Goal: Complete application form: Complete application form

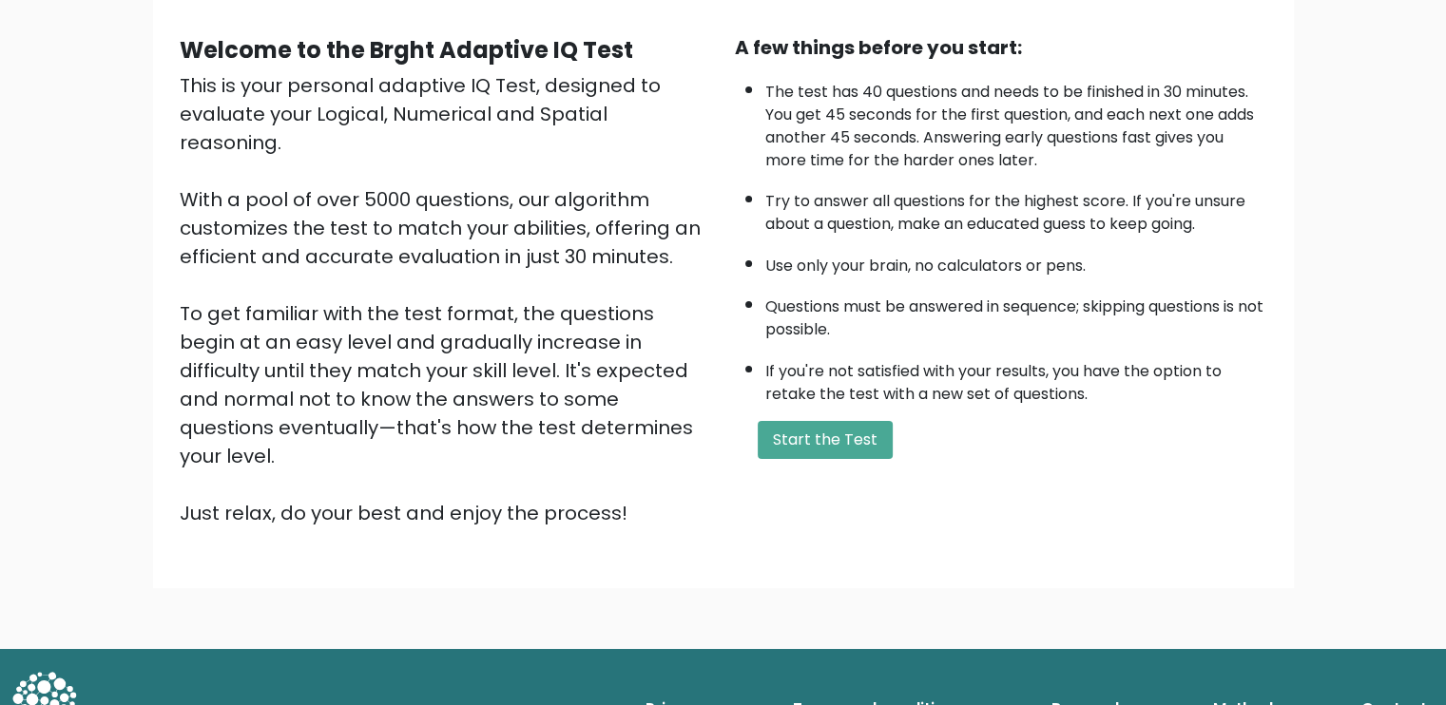
scroll to position [164, 0]
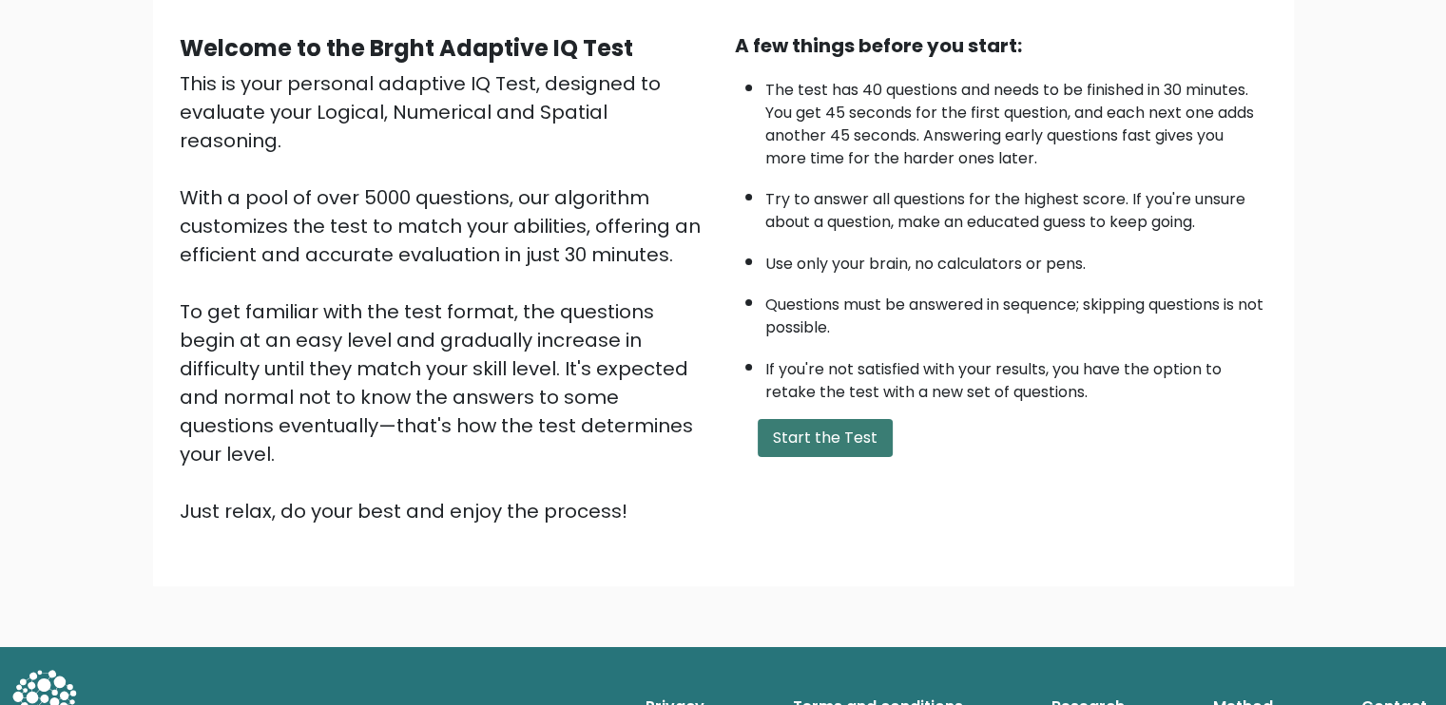
click at [870, 447] on button "Start the Test" at bounding box center [825, 438] width 135 height 38
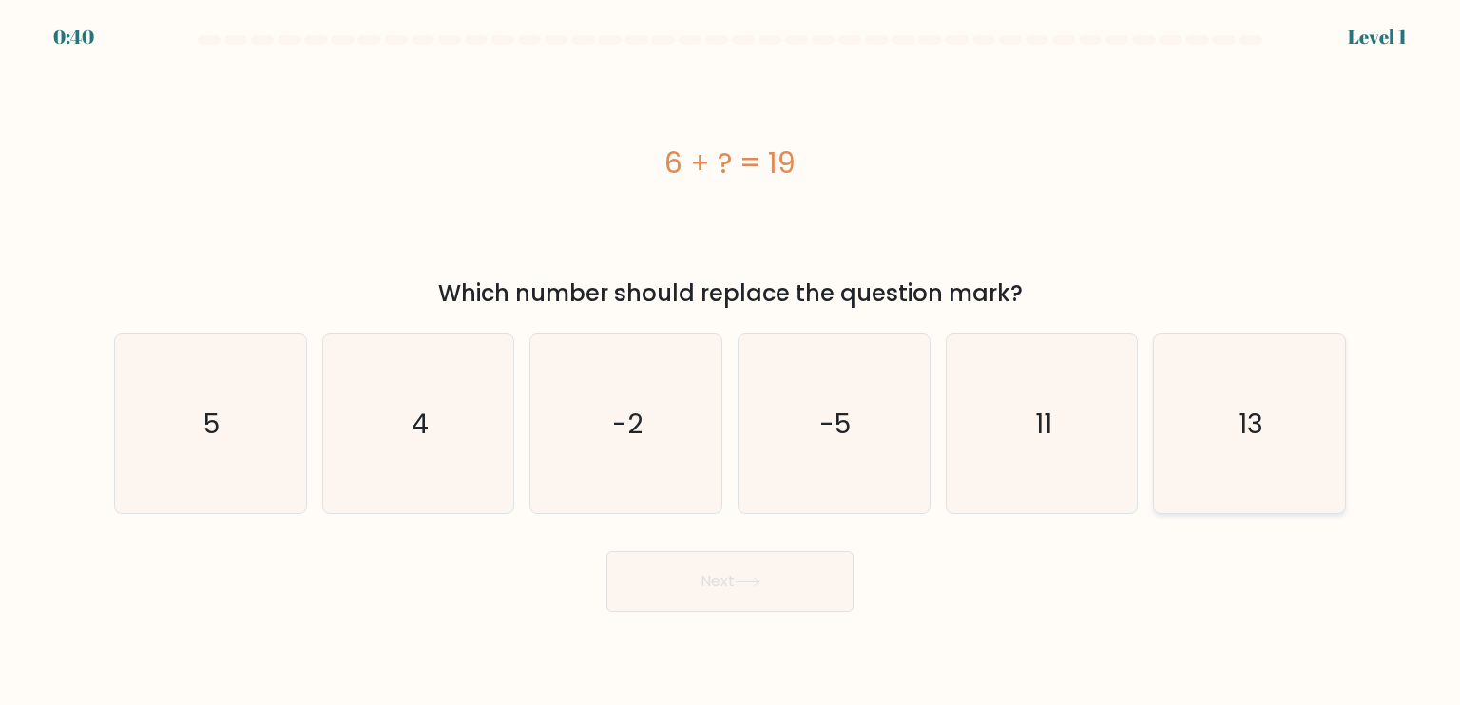
click at [1297, 356] on icon "13" at bounding box center [1249, 424] width 179 height 179
click at [731, 356] on input "f. 13" at bounding box center [730, 358] width 1 height 10
radio input "true"
click at [772, 592] on button "Next" at bounding box center [729, 581] width 247 height 61
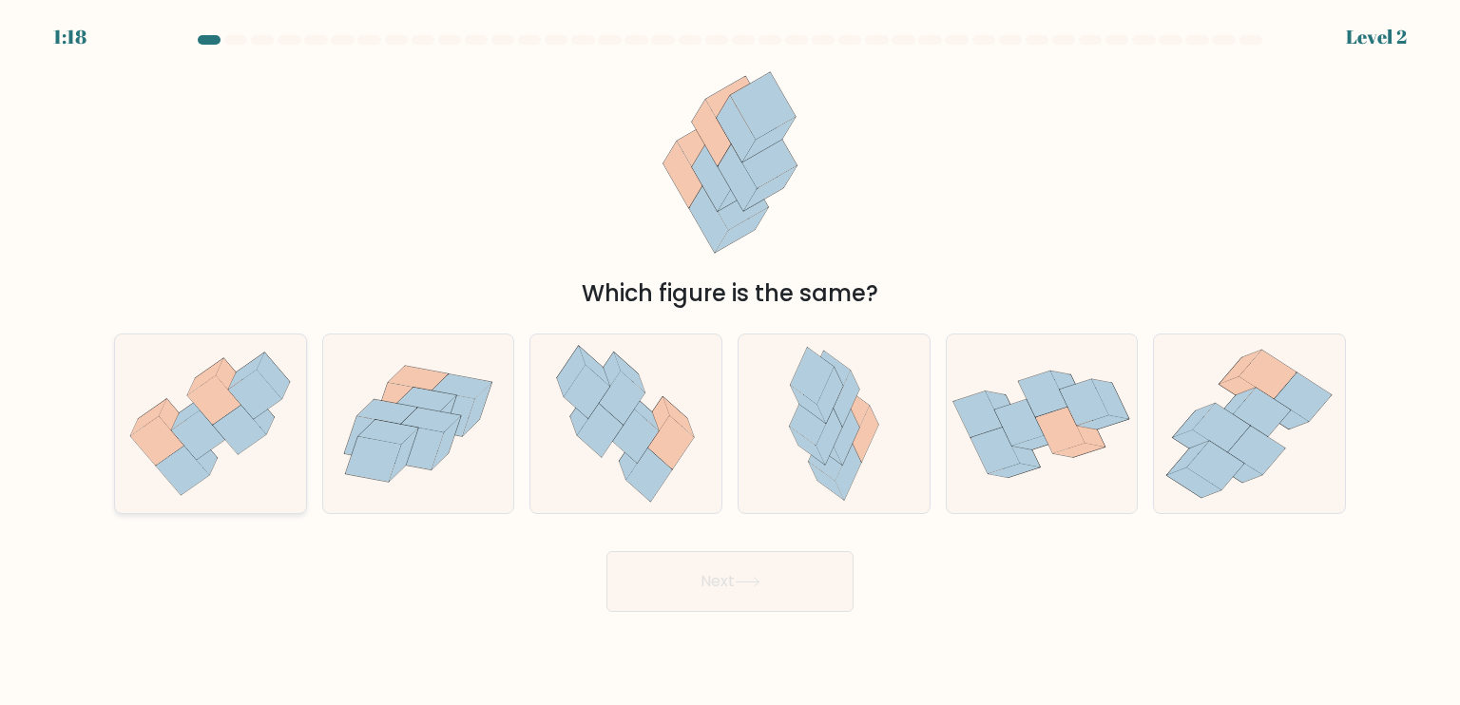
click at [241, 436] on icon at bounding box center [239, 429] width 53 height 49
click at [730, 362] on input "a." at bounding box center [730, 358] width 1 height 10
radio input "true"
click at [660, 557] on button "Next" at bounding box center [729, 581] width 247 height 61
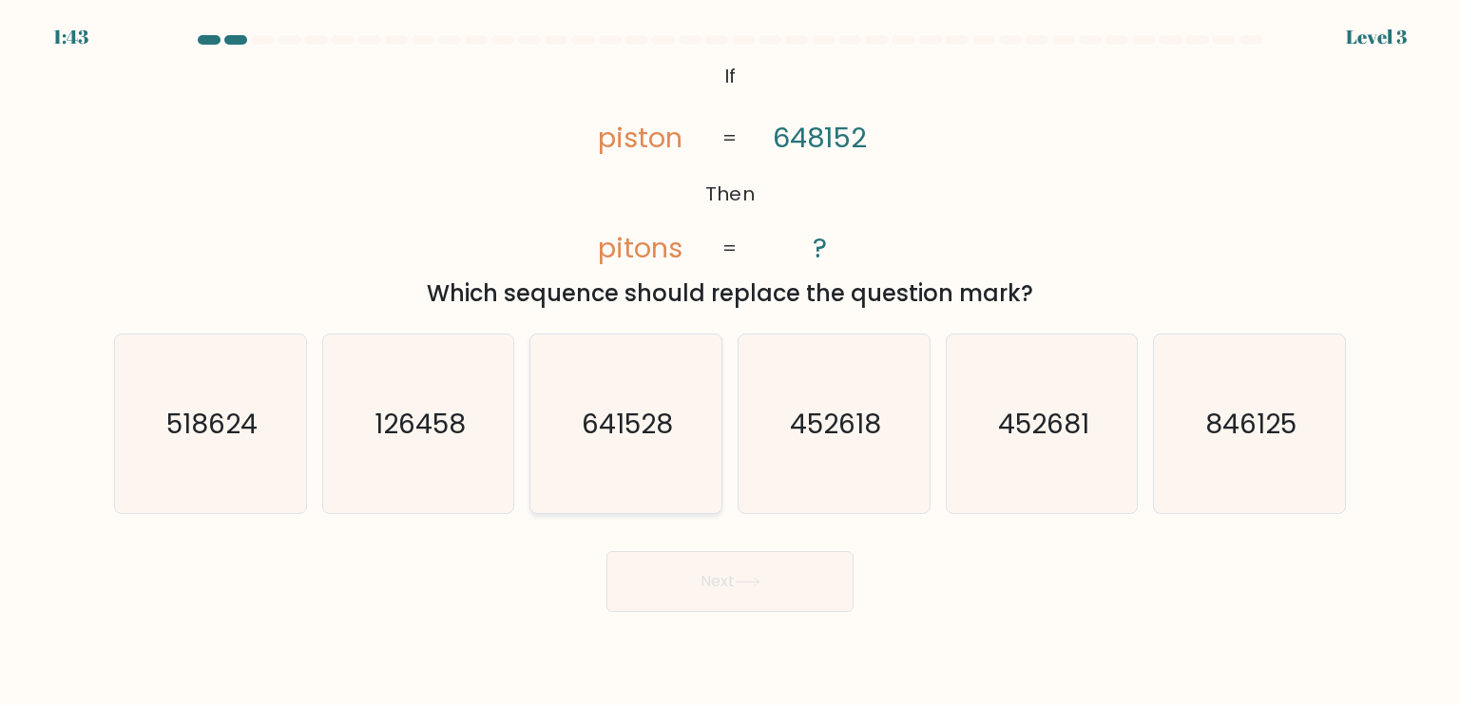
click at [682, 488] on icon "641528" at bounding box center [625, 424] width 179 height 179
click at [730, 362] on input "c. 641528" at bounding box center [730, 358] width 1 height 10
radio input "true"
click at [747, 573] on button "Next" at bounding box center [729, 581] width 247 height 61
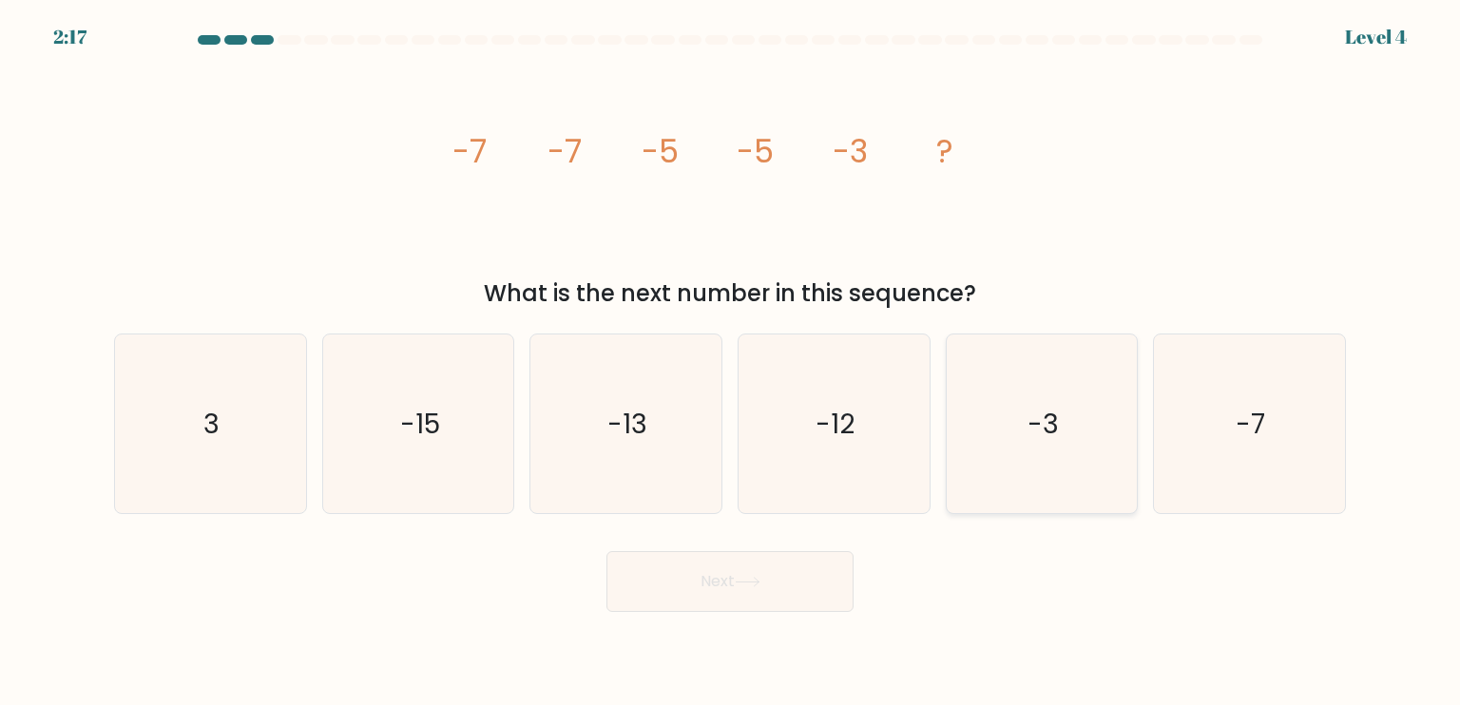
click at [1027, 422] on icon "-3" at bounding box center [1041, 424] width 179 height 179
click at [731, 362] on input "e. -3" at bounding box center [730, 358] width 1 height 10
radio input "true"
click at [734, 588] on button "Next" at bounding box center [729, 581] width 247 height 61
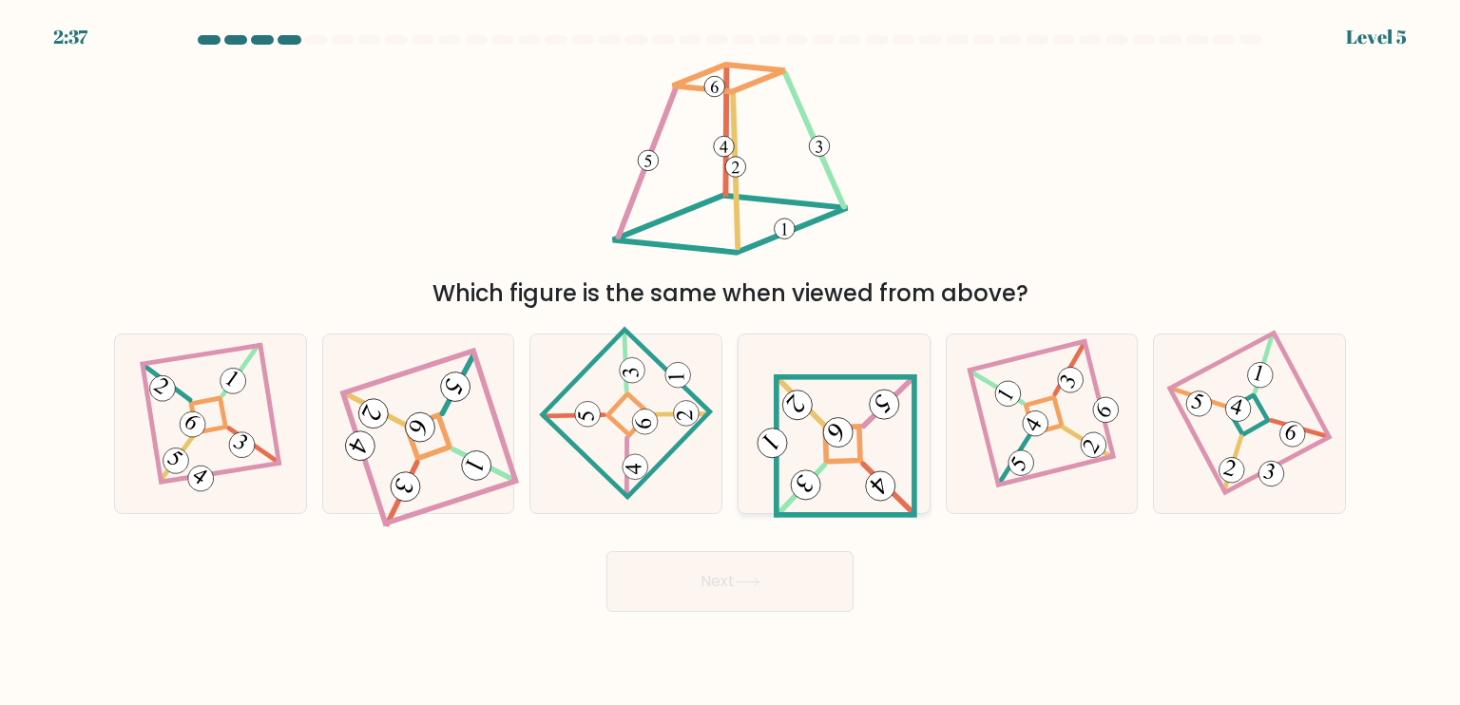
click at [884, 478] on 838 at bounding box center [880, 487] width 42 height 42
click at [731, 362] on input "d." at bounding box center [730, 358] width 1 height 10
radio input "true"
click at [759, 589] on button "Next" at bounding box center [729, 581] width 247 height 61
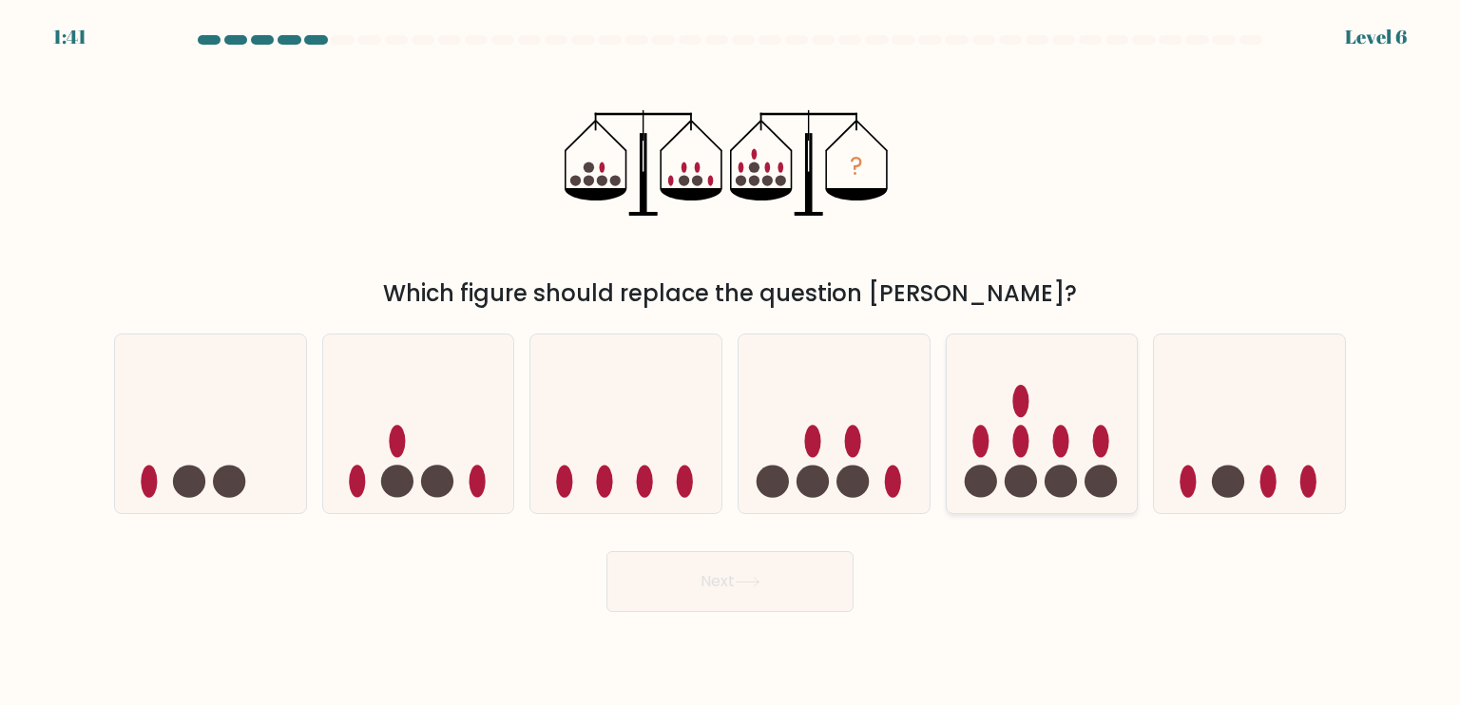
click at [1021, 459] on icon at bounding box center [1042, 424] width 191 height 158
click at [731, 362] on input "e." at bounding box center [730, 358] width 1 height 10
radio input "true"
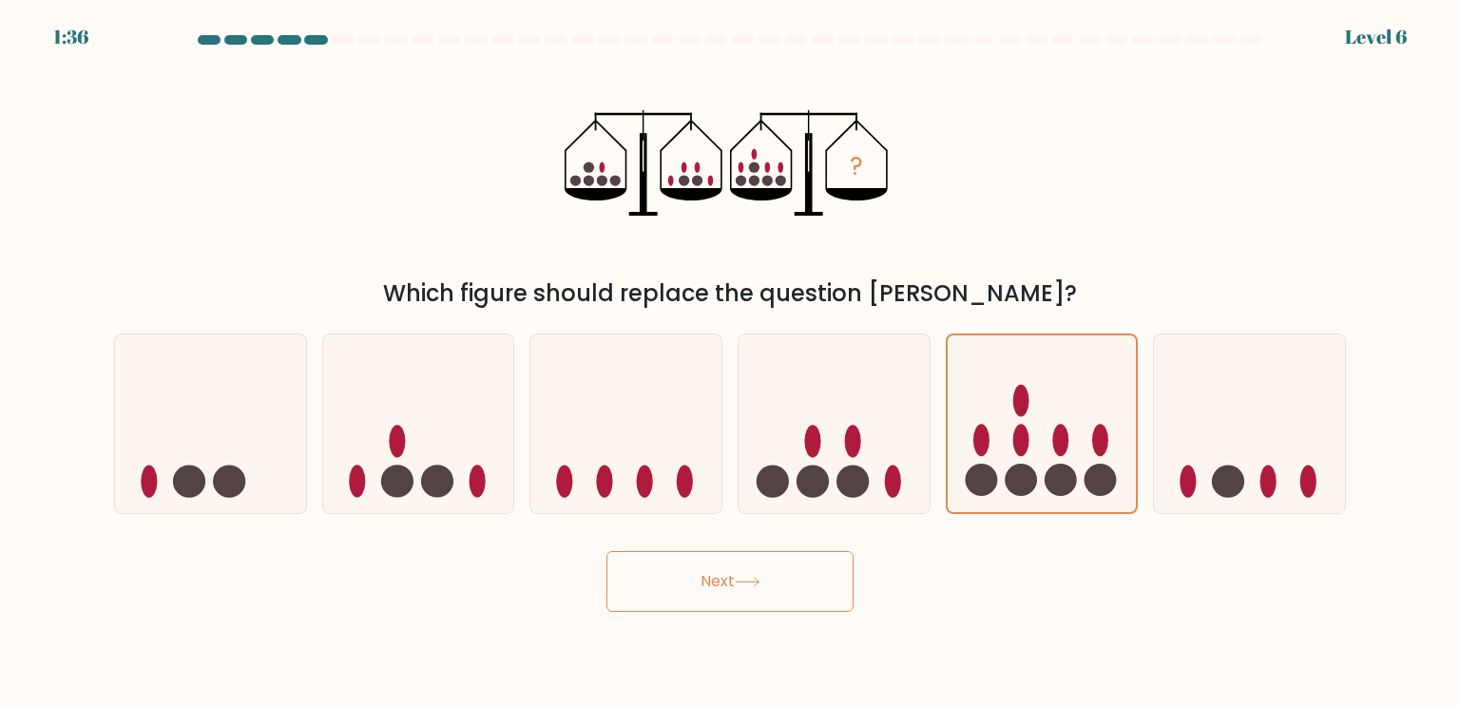
click at [743, 548] on div "Next" at bounding box center [730, 574] width 1255 height 75
click at [730, 574] on button "Next" at bounding box center [729, 581] width 247 height 61
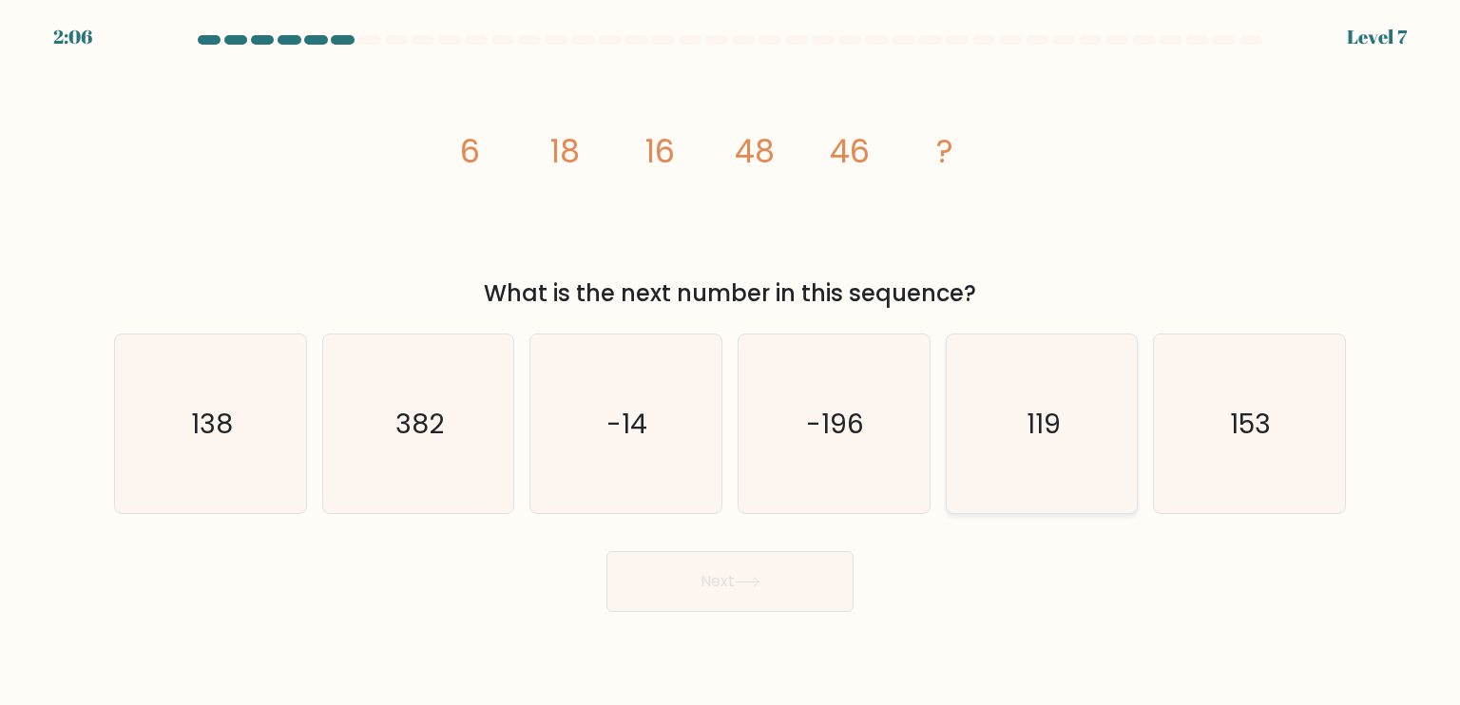
drag, startPoint x: 1027, startPoint y: 439, endPoint x: 981, endPoint y: 512, distance: 86.2
click at [981, 512] on icon "119" at bounding box center [1041, 424] width 179 height 179
click at [731, 362] on input "e. 119" at bounding box center [730, 358] width 1 height 10
radio input "true"
click at [258, 427] on icon "138" at bounding box center [210, 424] width 179 height 179
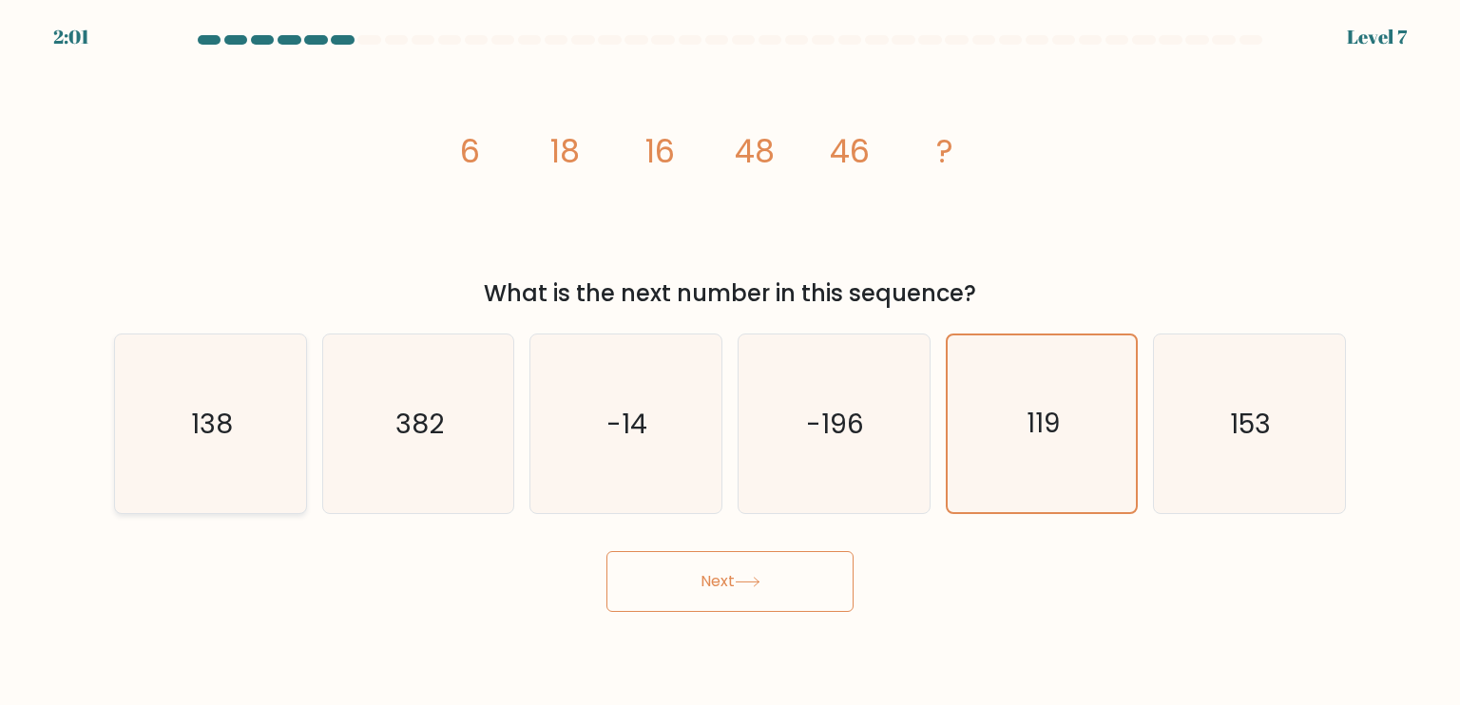
click at [730, 362] on input "a. 138" at bounding box center [730, 358] width 1 height 10
radio input "true"
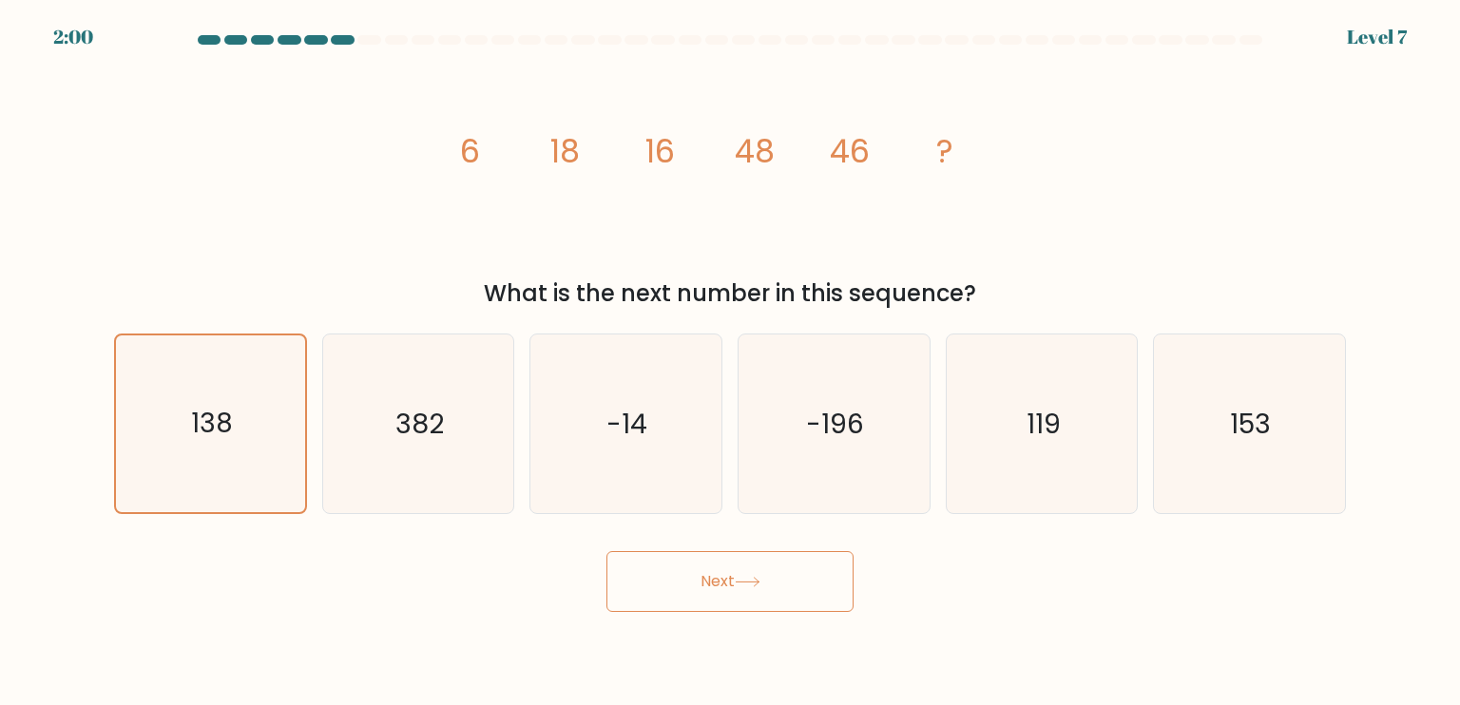
click at [687, 563] on button "Next" at bounding box center [729, 581] width 247 height 61
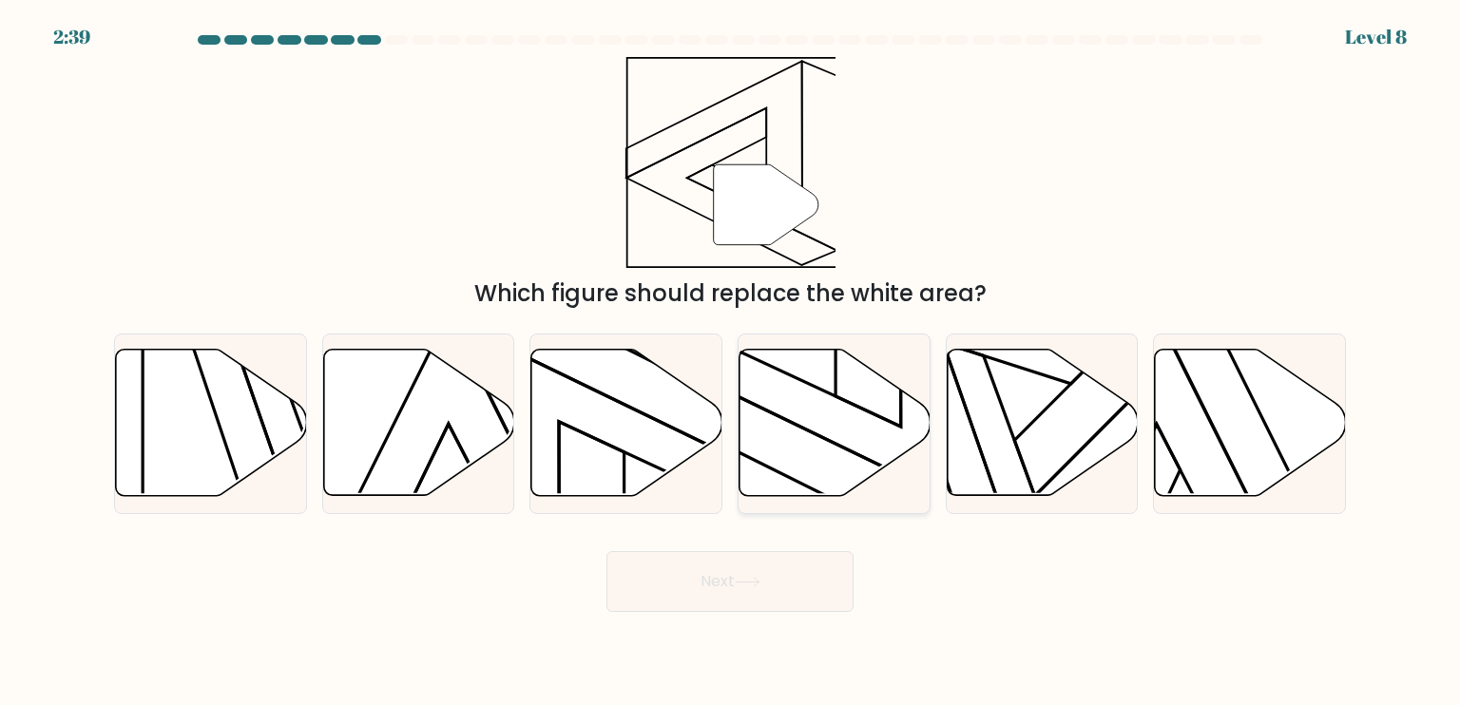
click at [860, 475] on icon at bounding box center [835, 423] width 191 height 146
click at [731, 362] on input "d." at bounding box center [730, 358] width 1 height 10
radio input "true"
click at [795, 589] on button "Next" at bounding box center [729, 581] width 247 height 61
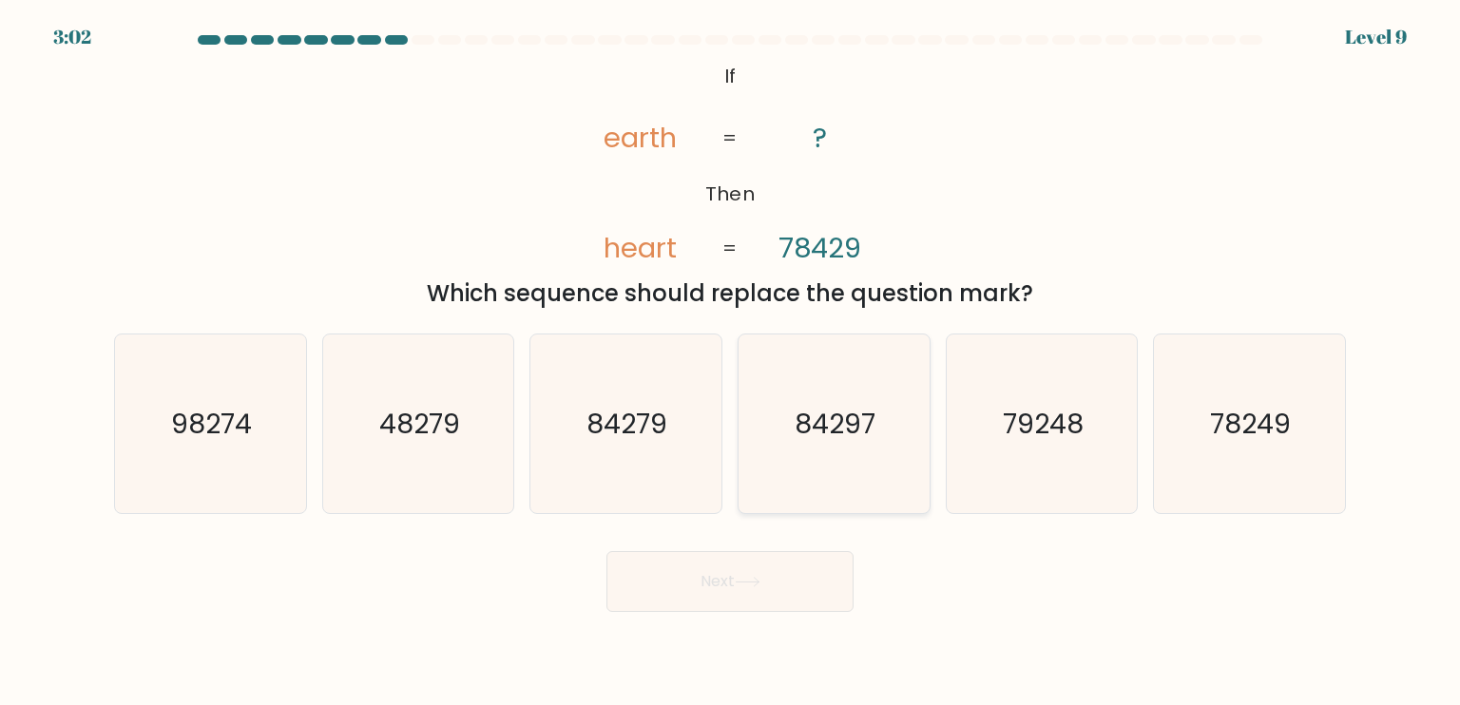
click at [859, 474] on icon "84297" at bounding box center [833, 424] width 179 height 179
click at [731, 362] on input "d. 84297" at bounding box center [730, 358] width 1 height 10
radio input "true"
click at [772, 582] on button "Next" at bounding box center [729, 581] width 247 height 61
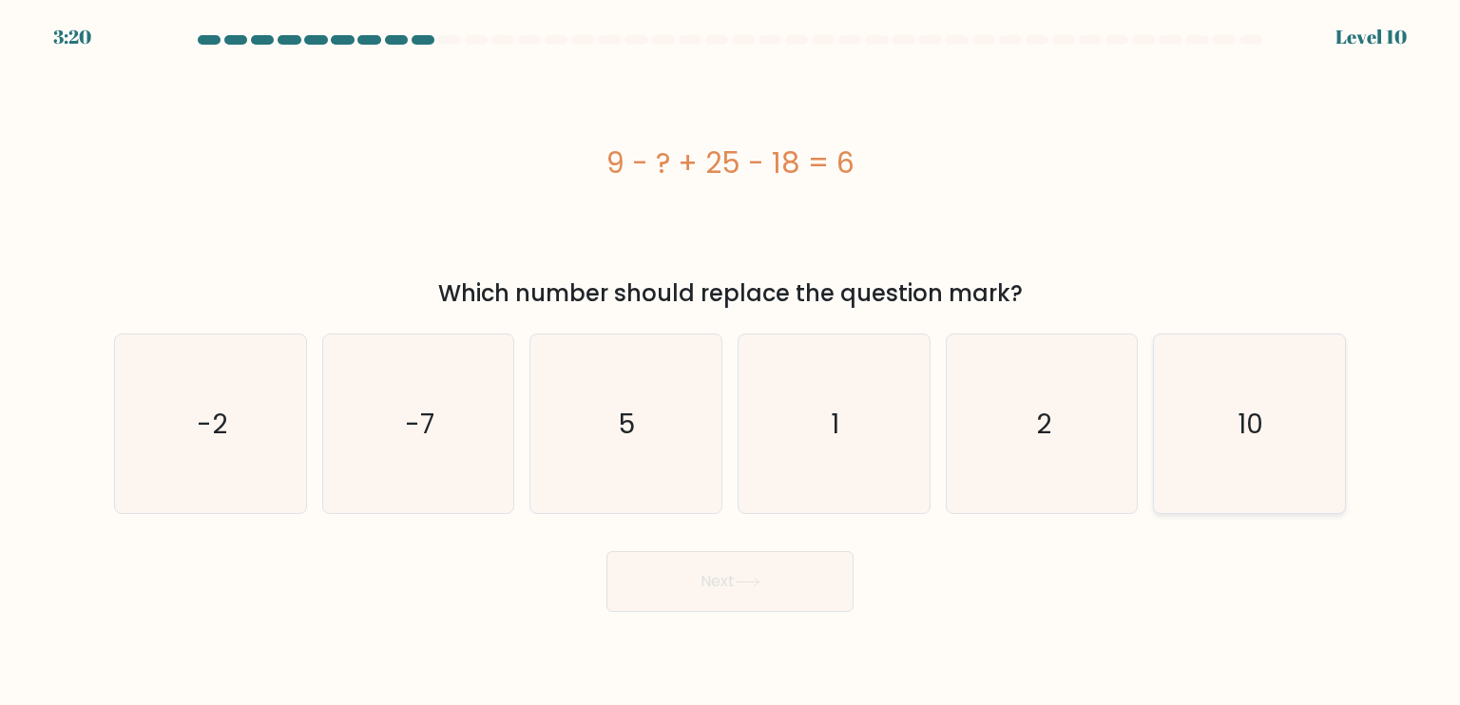
click at [1259, 452] on icon "10" at bounding box center [1249, 424] width 179 height 179
click at [731, 362] on input "f. 10" at bounding box center [730, 358] width 1 height 10
radio input "true"
click at [703, 576] on button "Next" at bounding box center [729, 581] width 247 height 61
drag, startPoint x: 475, startPoint y: 455, endPoint x: 516, endPoint y: 491, distance: 54.5
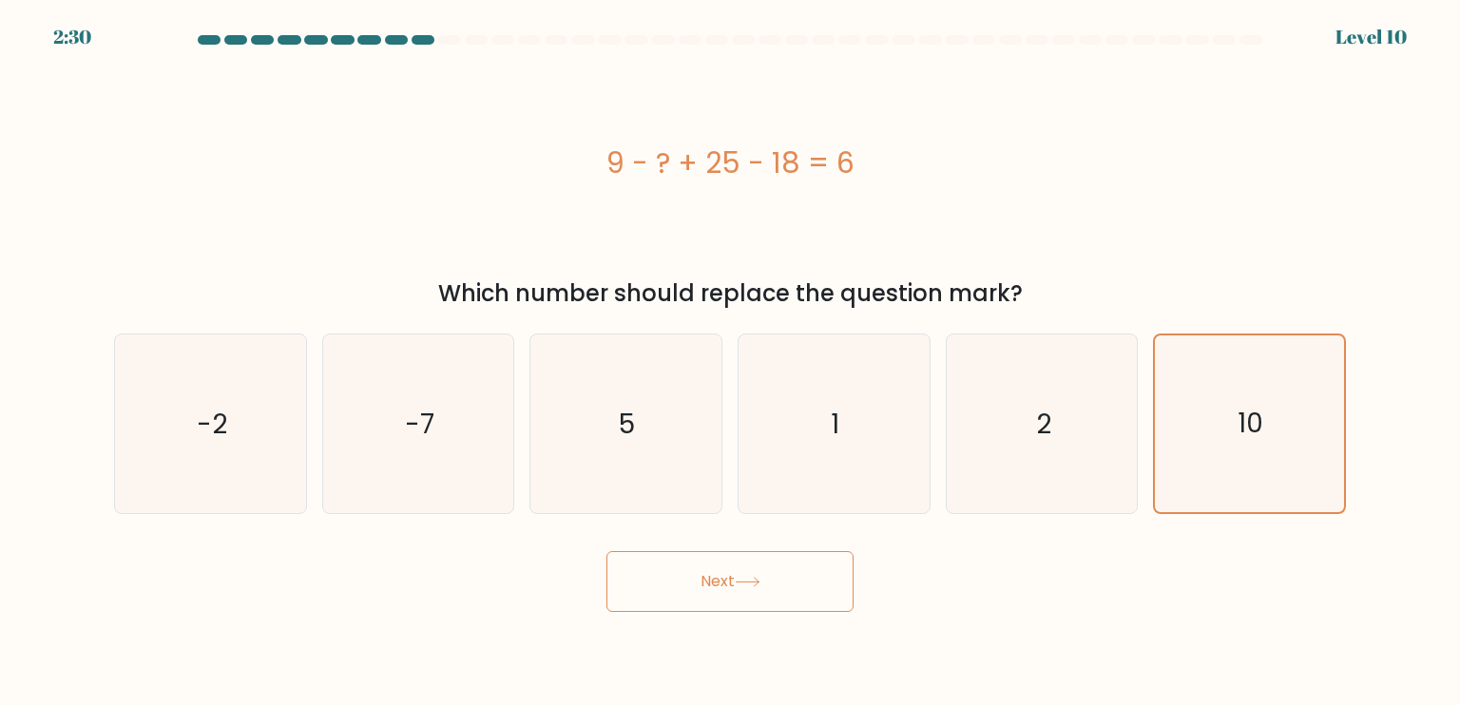
click at [516, 491] on div "b. -7" at bounding box center [419, 424] width 208 height 181
click at [482, 475] on icon "-7" at bounding box center [418, 424] width 179 height 179
click at [730, 362] on input "b. -7" at bounding box center [730, 358] width 1 height 10
radio input "true"
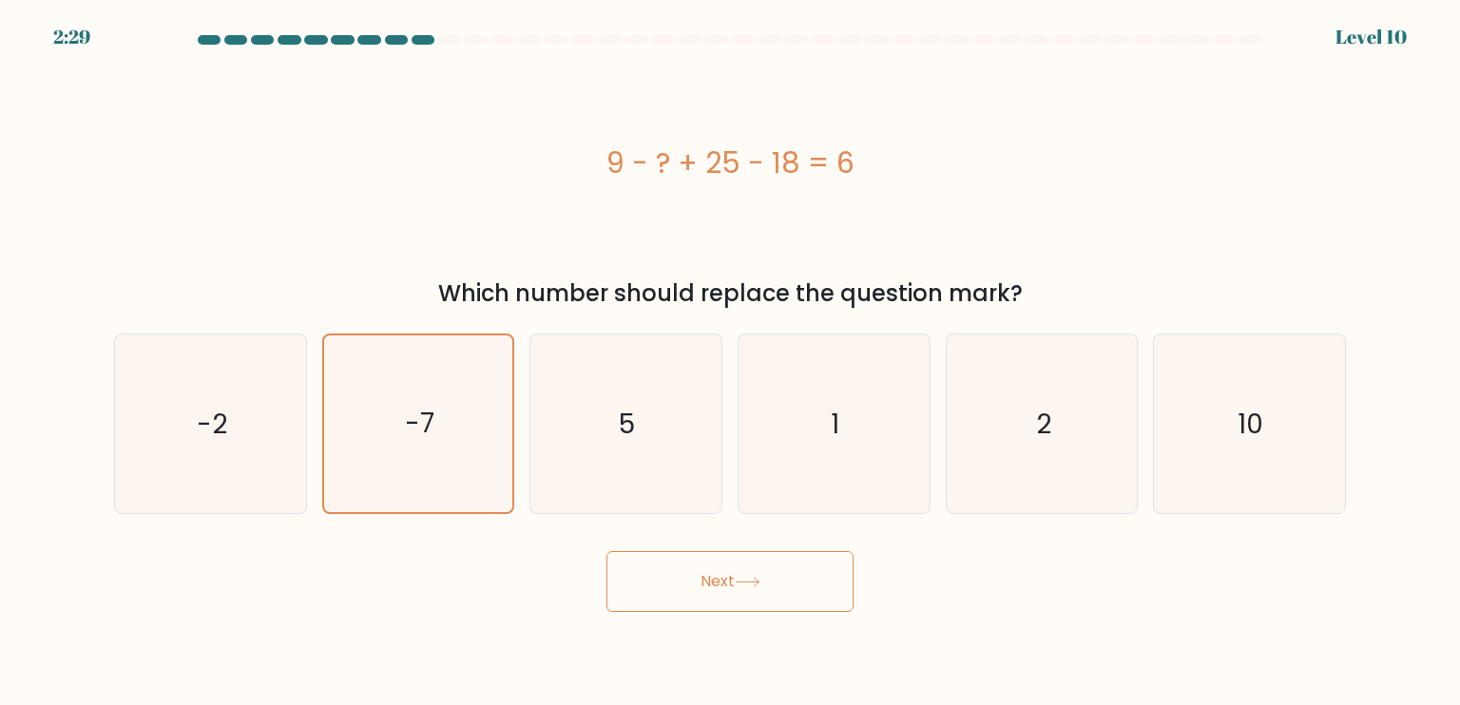
click at [753, 592] on button "Next" at bounding box center [729, 581] width 247 height 61
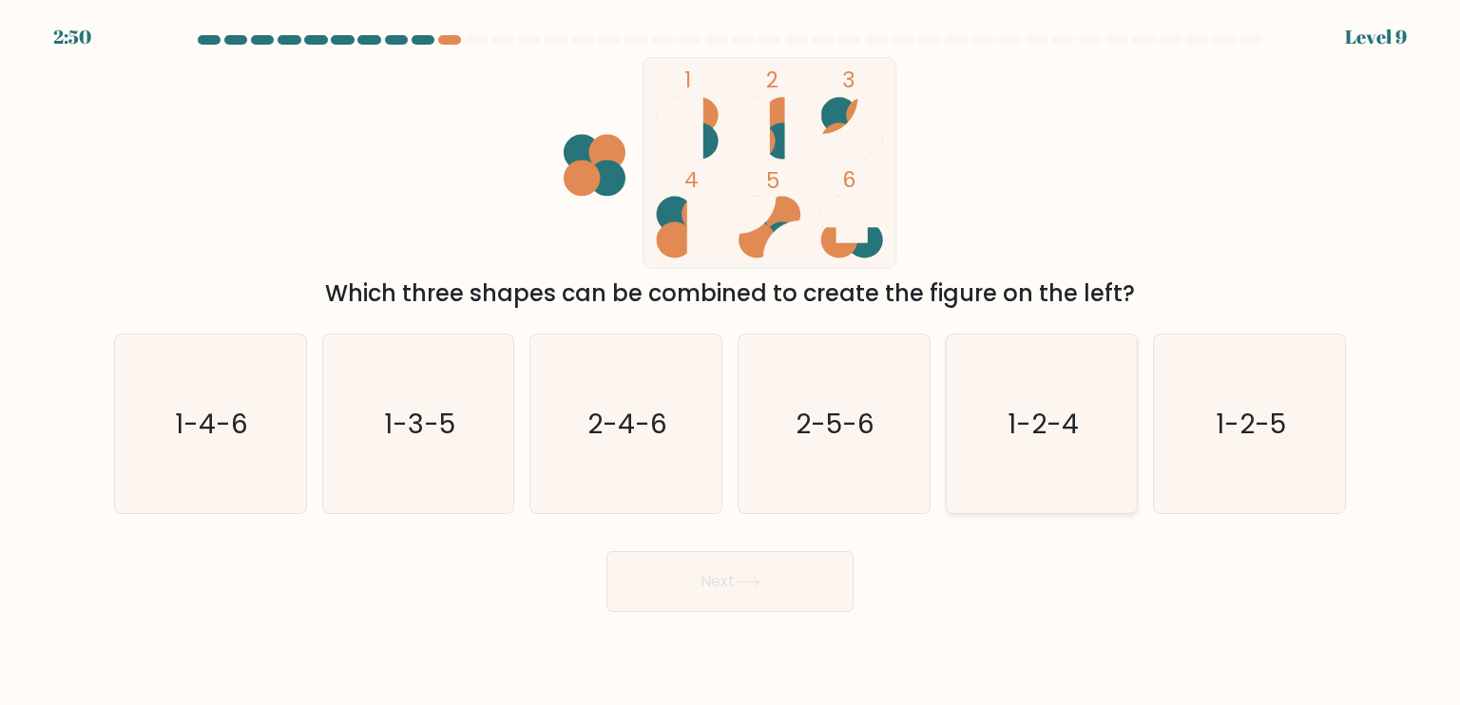
click at [1020, 426] on text "1-2-4" at bounding box center [1043, 423] width 71 height 38
click at [731, 362] on input "e. 1-2-4" at bounding box center [730, 358] width 1 height 10
radio input "true"
click at [746, 615] on body "2:50 Level 9" at bounding box center [730, 352] width 1460 height 705
click at [754, 597] on button "Next" at bounding box center [729, 581] width 247 height 61
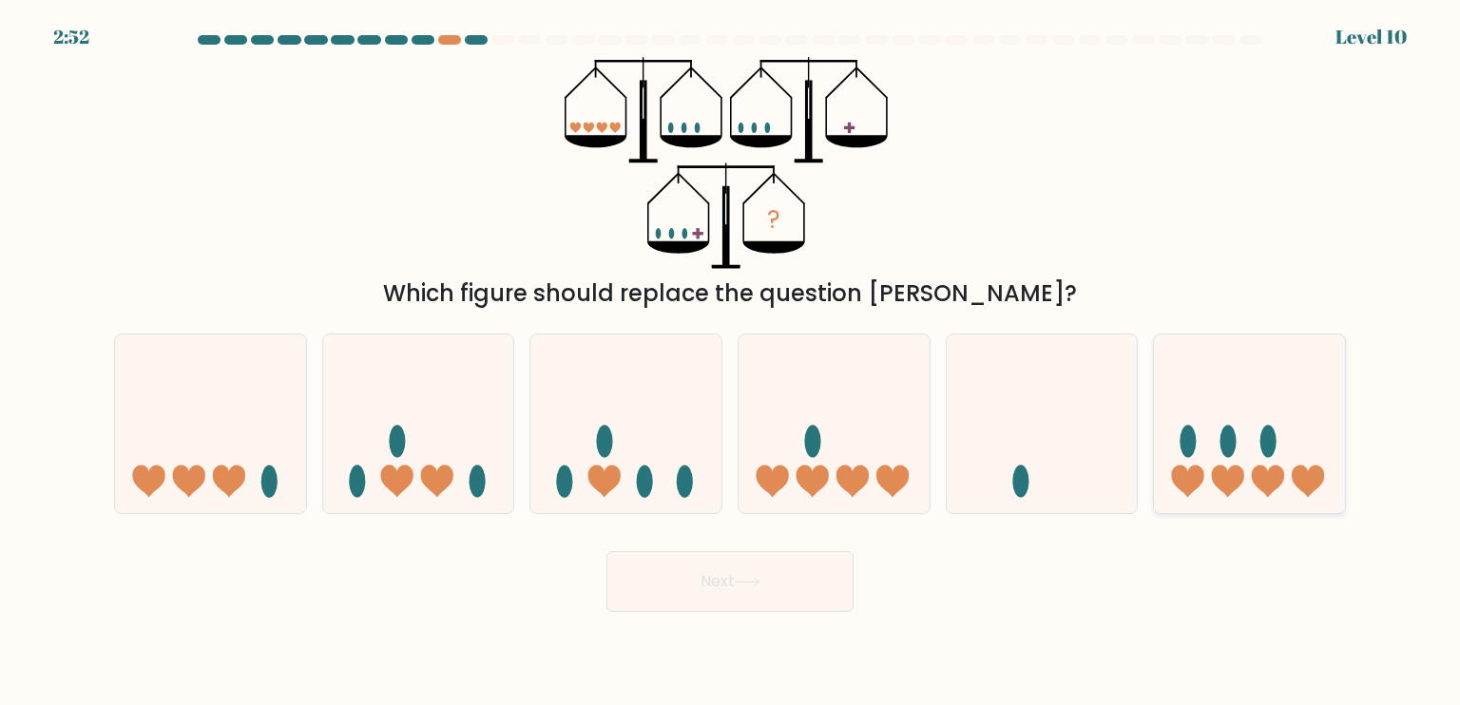
click at [1214, 425] on icon at bounding box center [1249, 424] width 191 height 158
click at [731, 362] on input "f." at bounding box center [730, 358] width 1 height 10
radio input "true"
click at [753, 556] on button "Next" at bounding box center [729, 581] width 247 height 61
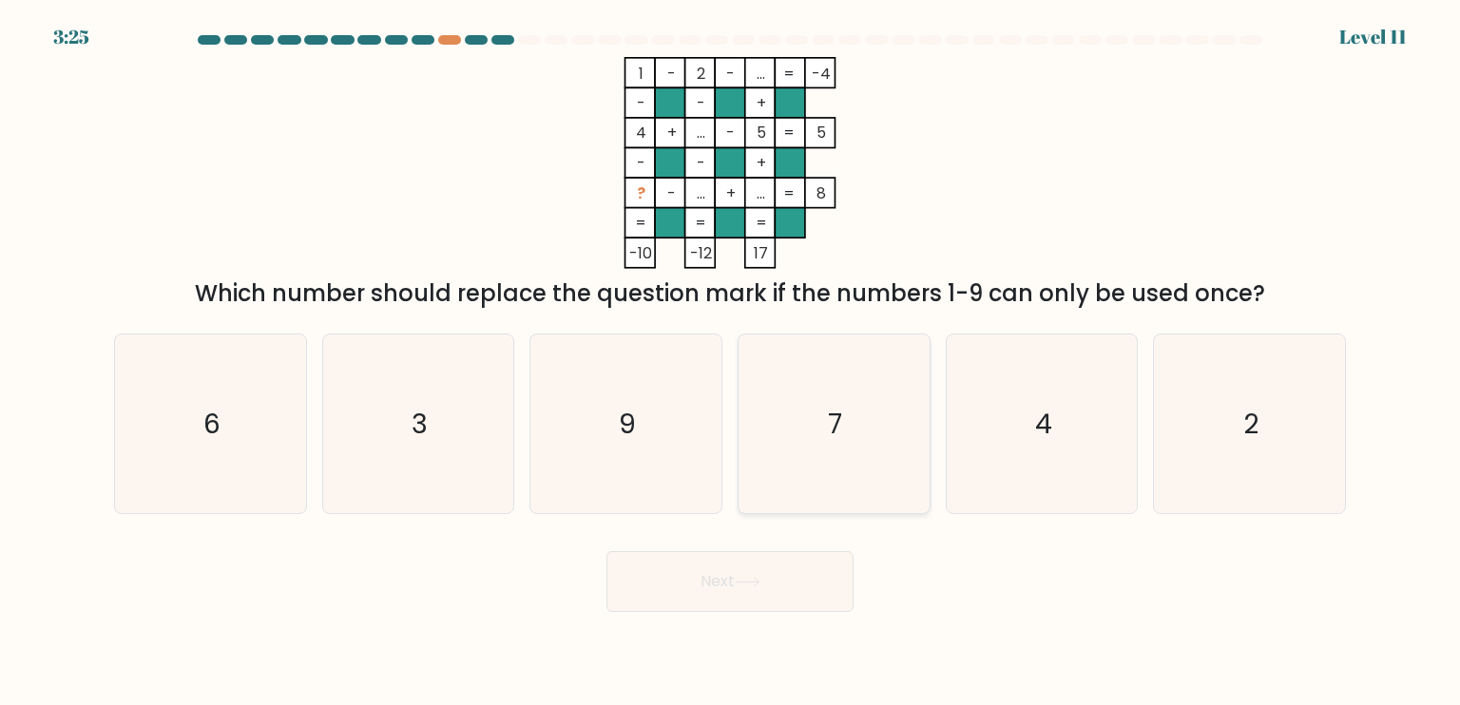
click at [884, 455] on icon "7" at bounding box center [833, 424] width 179 height 179
click at [731, 362] on input "d. 7" at bounding box center [730, 358] width 1 height 10
radio input "true"
click at [682, 566] on button "Next" at bounding box center [729, 581] width 247 height 61
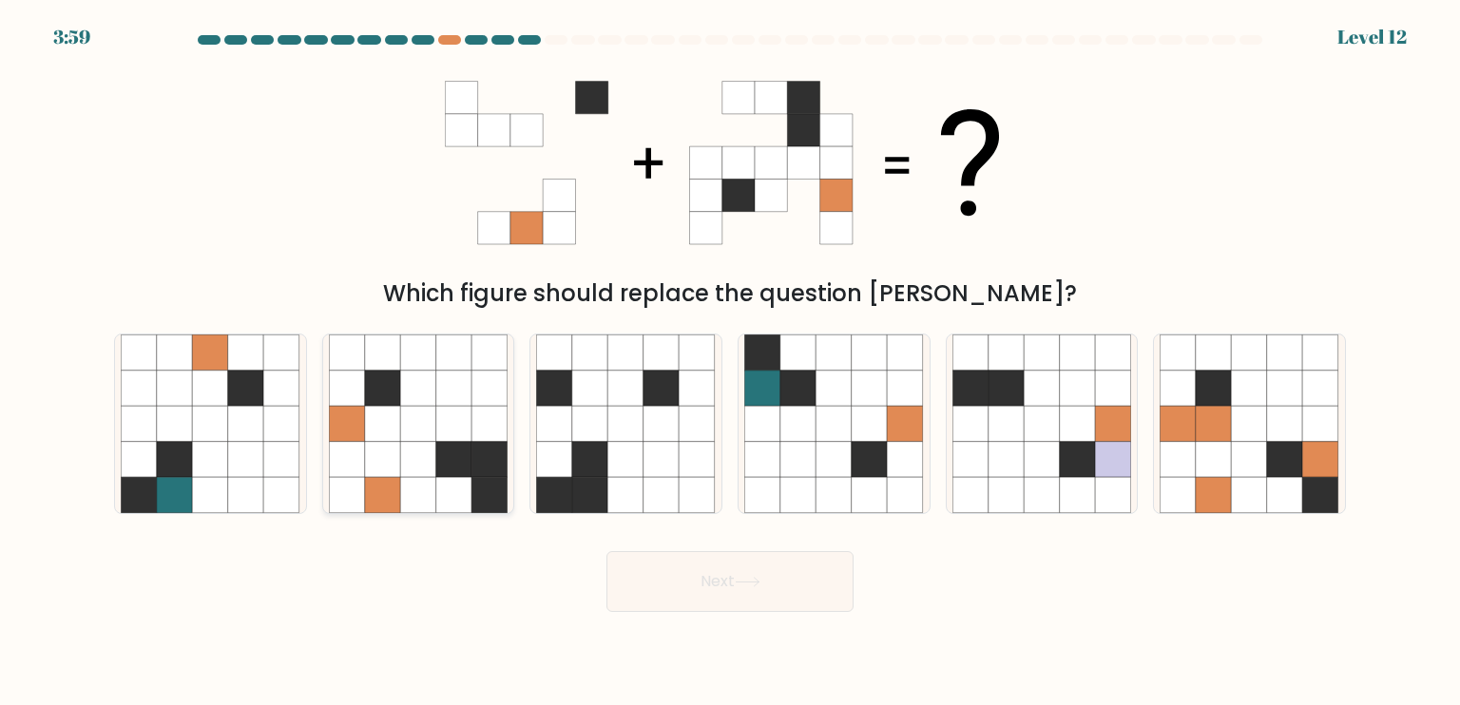
click at [410, 462] on icon at bounding box center [418, 460] width 36 height 36
click at [730, 362] on input "b." at bounding box center [730, 358] width 1 height 10
radio input "true"
click at [689, 581] on button "Next" at bounding box center [729, 581] width 247 height 61
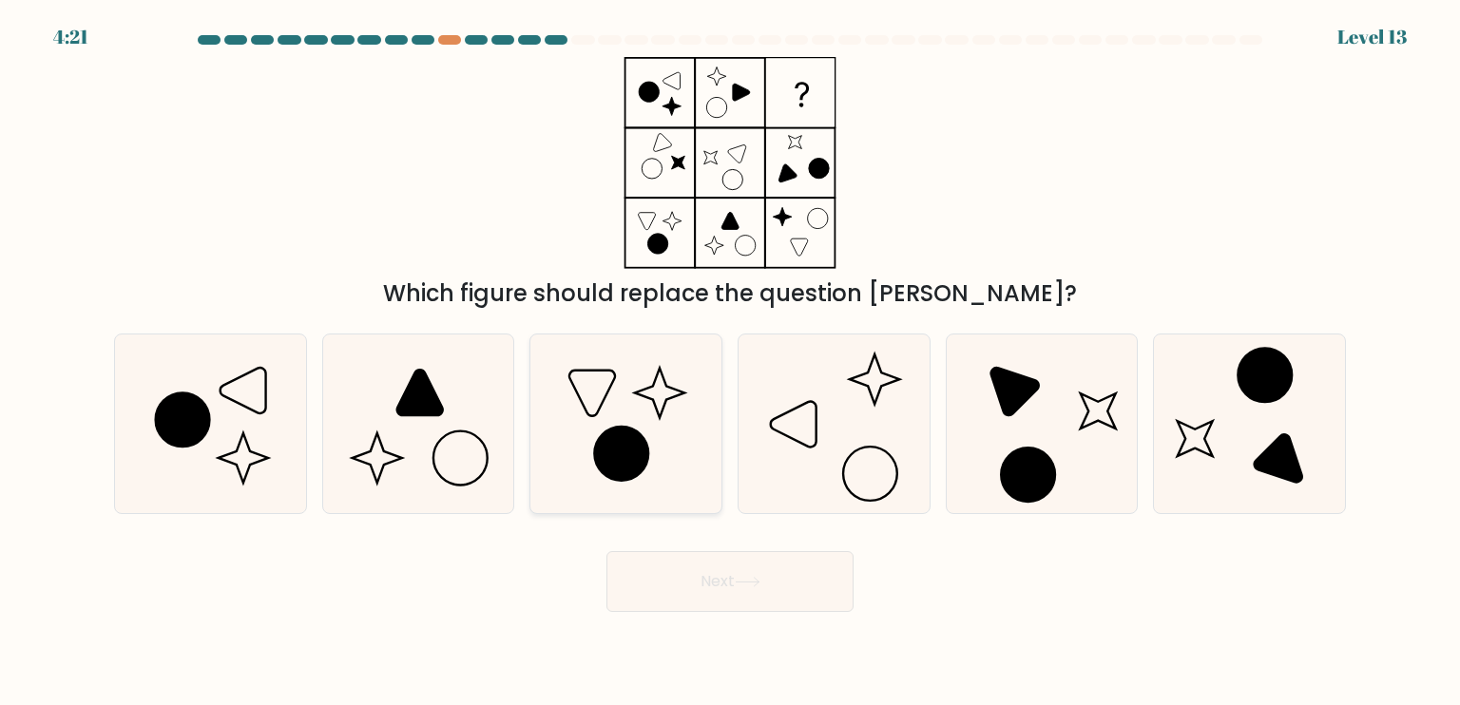
click at [613, 368] on icon at bounding box center [625, 424] width 179 height 179
click at [730, 362] on input "c." at bounding box center [730, 358] width 1 height 10
radio input "true"
click at [859, 429] on icon at bounding box center [833, 424] width 179 height 179
click at [731, 362] on input "d." at bounding box center [730, 358] width 1 height 10
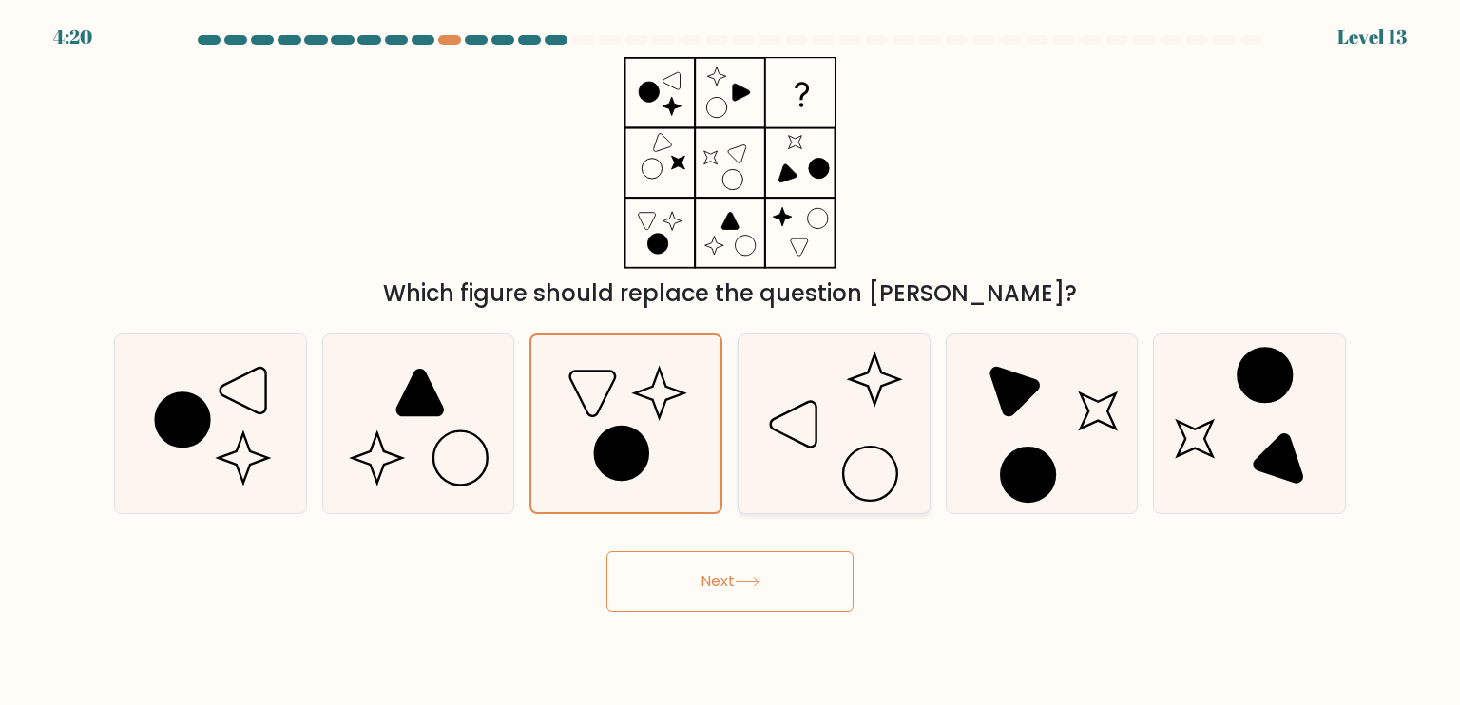
radio input "true"
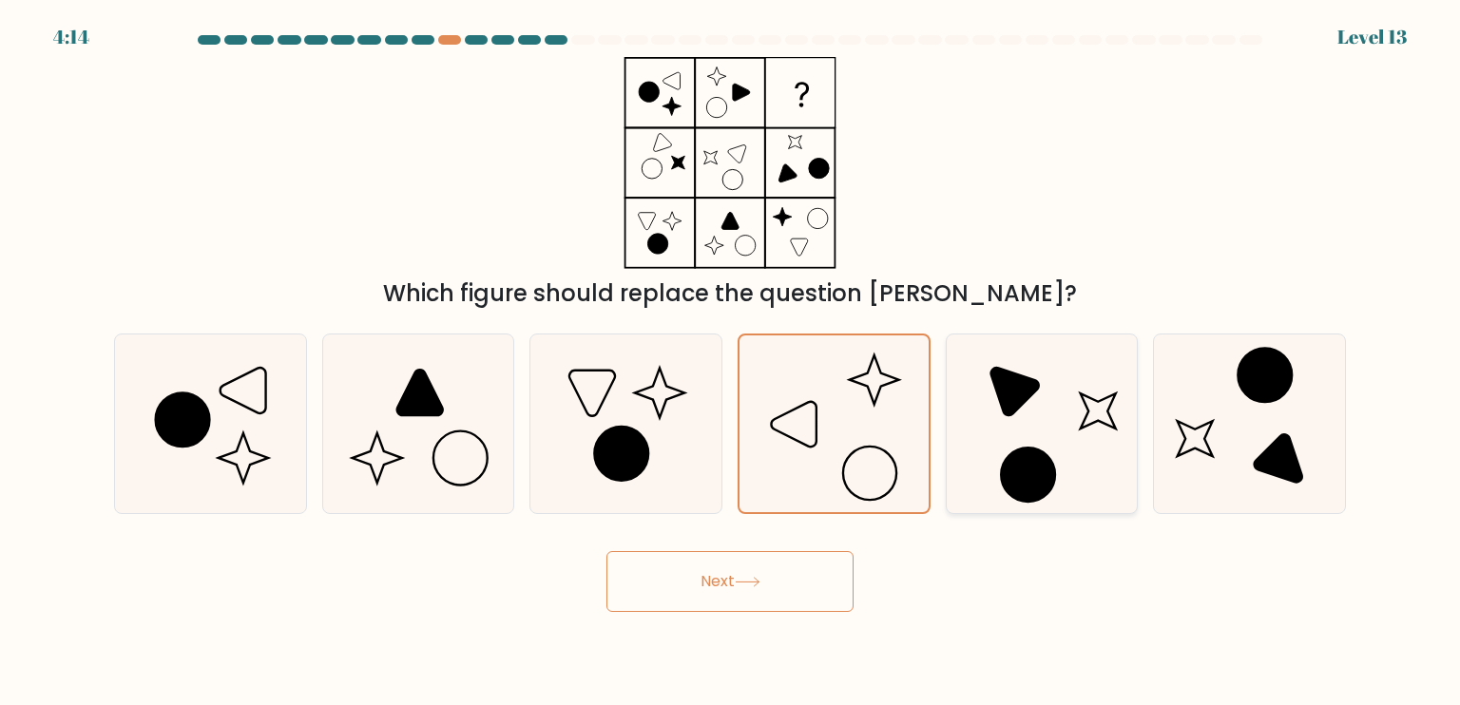
click at [981, 470] on icon at bounding box center [1041, 424] width 179 height 179
click at [731, 362] on input "e." at bounding box center [730, 358] width 1 height 10
radio input "true"
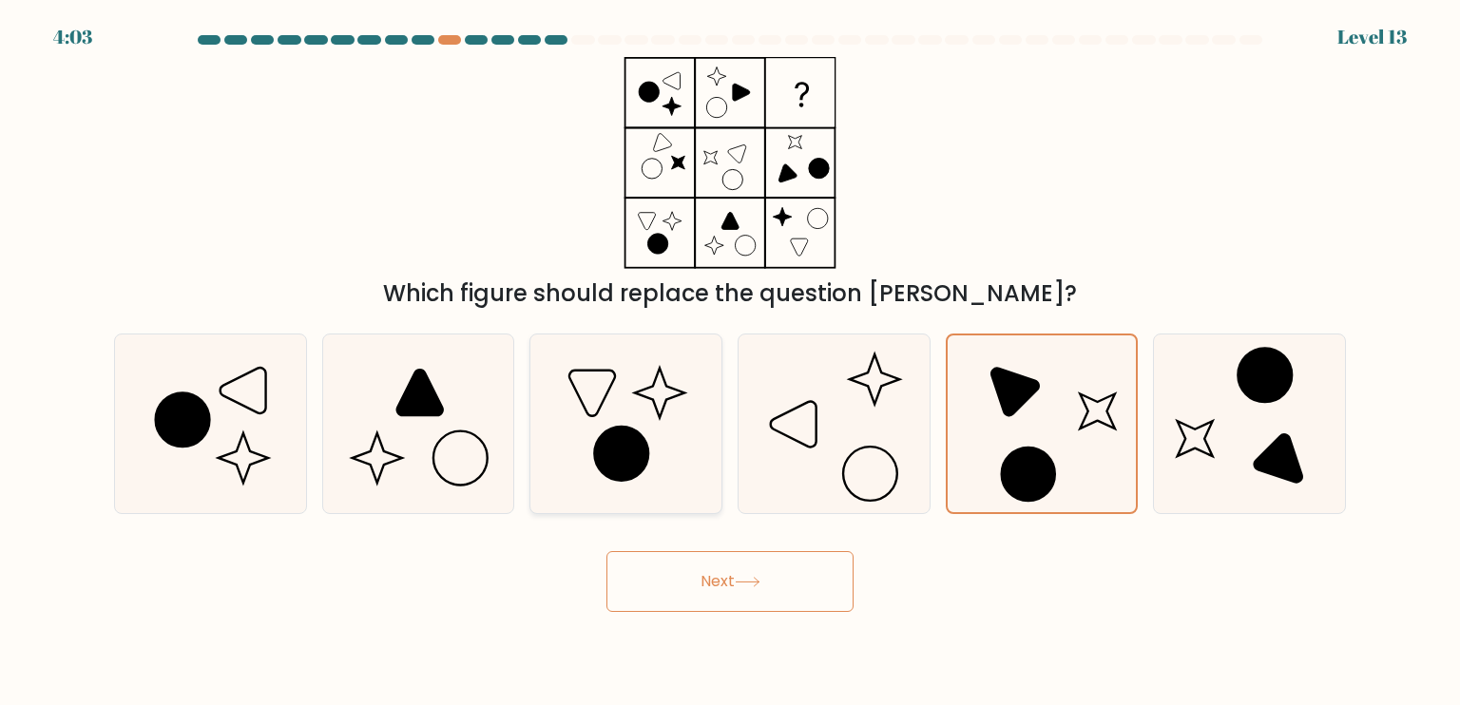
click at [677, 379] on icon at bounding box center [625, 424] width 179 height 179
click at [730, 362] on input "c." at bounding box center [730, 358] width 1 height 10
radio input "true"
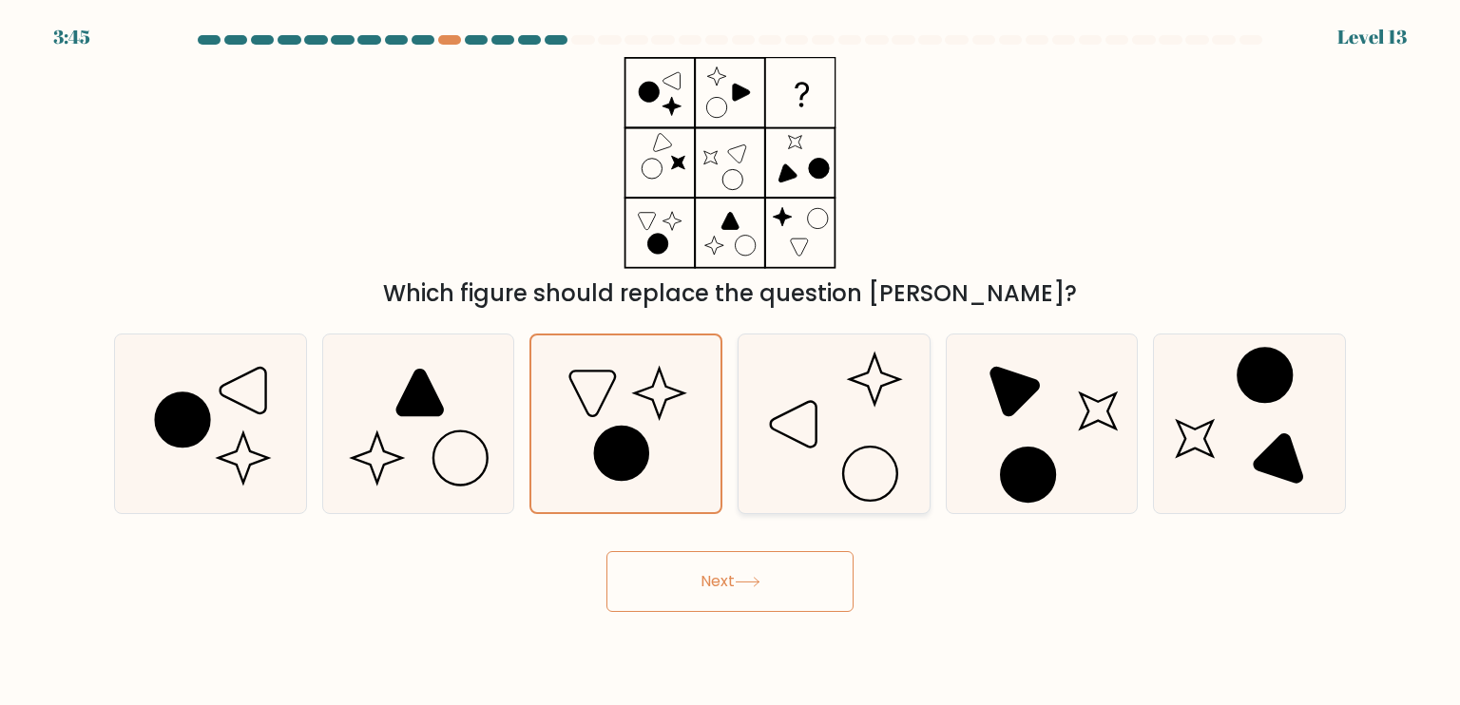
click at [859, 455] on icon at bounding box center [833, 424] width 179 height 179
click at [731, 362] on input "d." at bounding box center [730, 358] width 1 height 10
radio input "true"
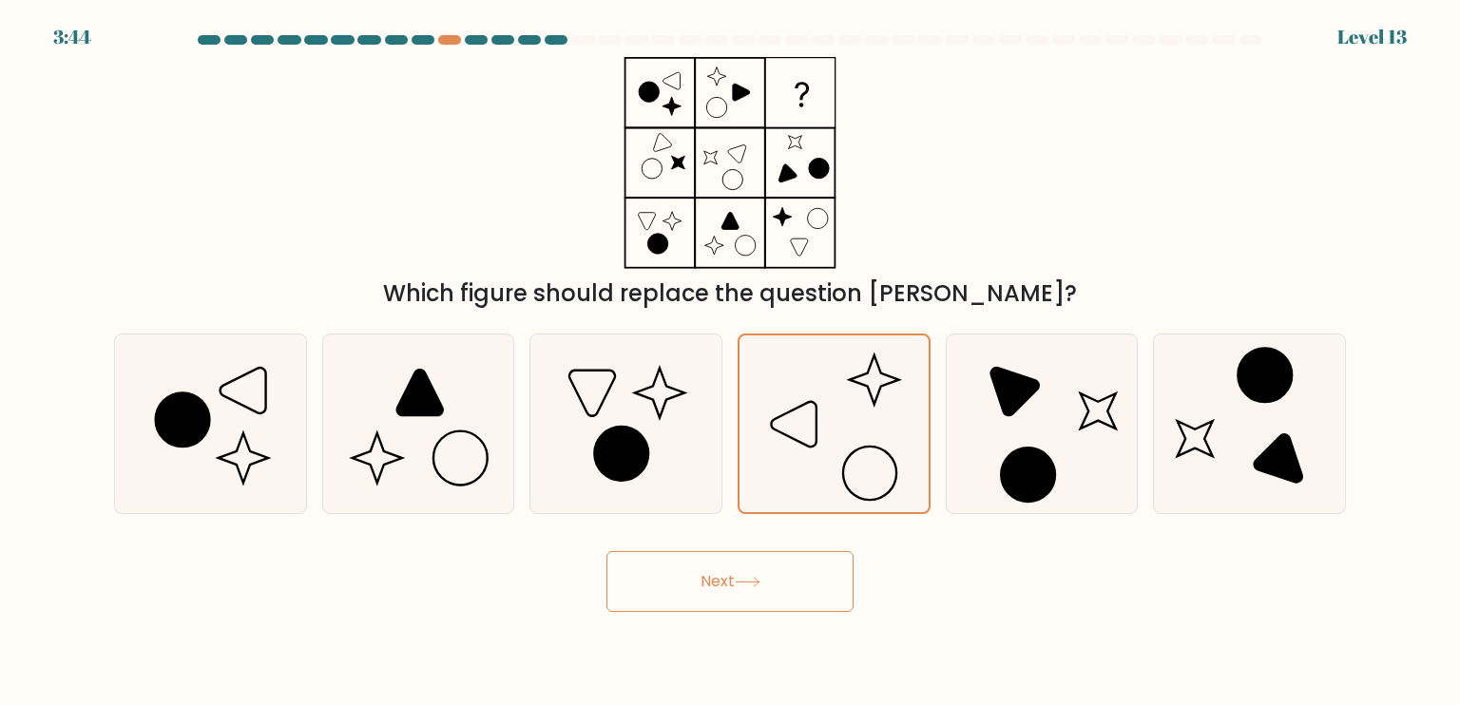
click at [739, 556] on button "Next" at bounding box center [729, 581] width 247 height 61
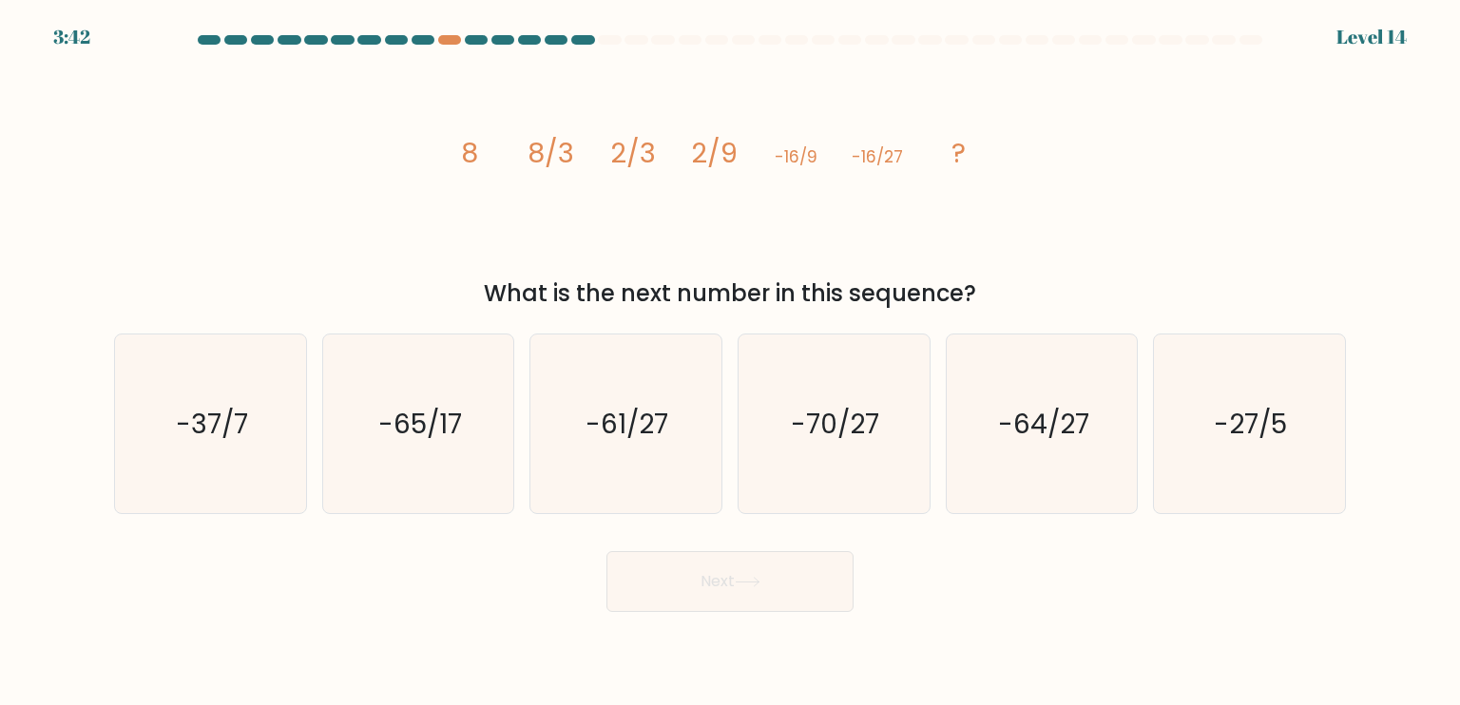
click at [730, 571] on button "Next" at bounding box center [729, 581] width 247 height 61
click at [652, 253] on icon "image/svg+xml 8 8/3 2/3 2/9 -16/9 -16/27 ?" at bounding box center [730, 163] width 570 height 212
click at [1027, 376] on icon "-64/27" at bounding box center [1041, 424] width 179 height 179
click at [731, 362] on input "e. -64/27" at bounding box center [730, 358] width 1 height 10
radio input "true"
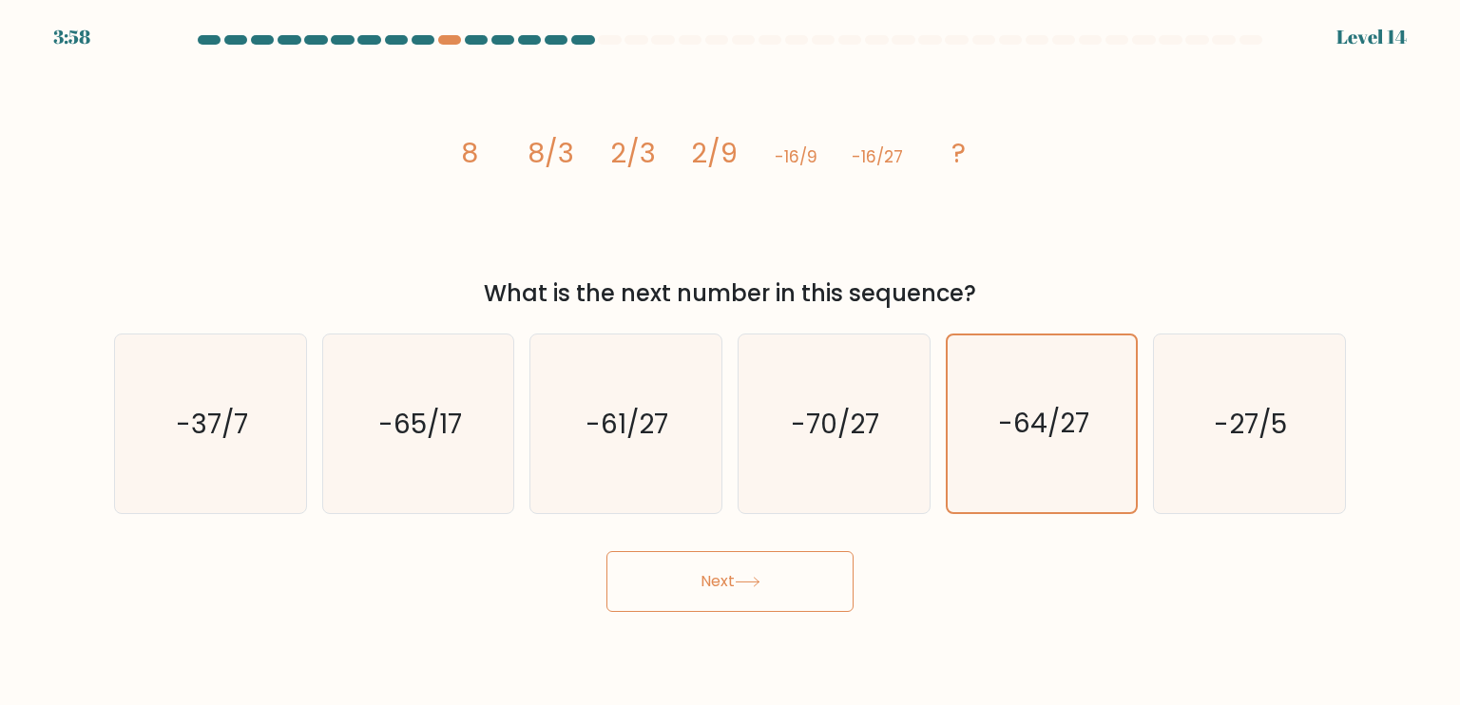
click at [768, 574] on button "Next" at bounding box center [729, 581] width 247 height 61
click at [740, 588] on button "Next" at bounding box center [729, 581] width 247 height 61
click at [743, 577] on icon at bounding box center [748, 582] width 26 height 10
click at [1021, 463] on icon "-64/27" at bounding box center [1041, 424] width 177 height 177
click at [731, 362] on input "e. -64/27" at bounding box center [730, 358] width 1 height 10
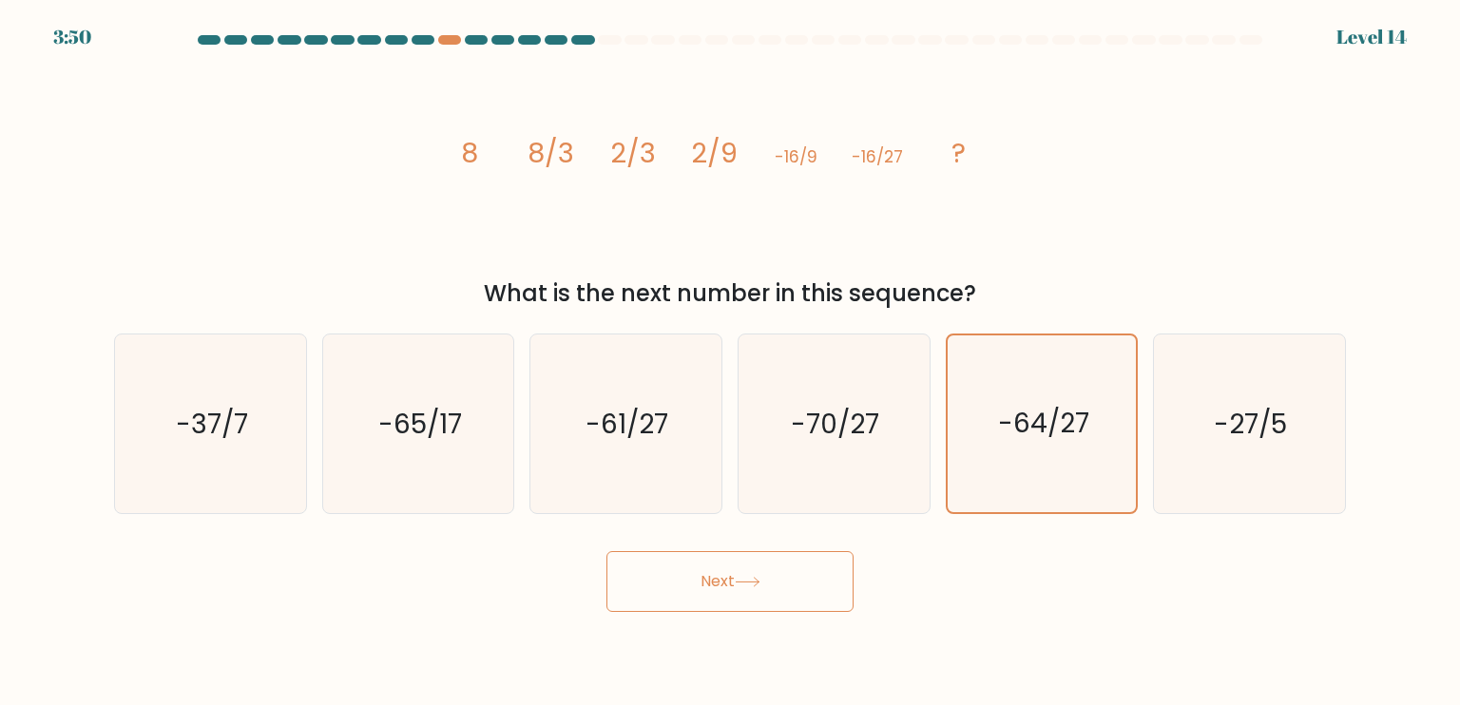
click at [798, 572] on button "Next" at bounding box center [729, 581] width 247 height 61
click at [1087, 451] on icon "-64/27" at bounding box center [1041, 424] width 179 height 179
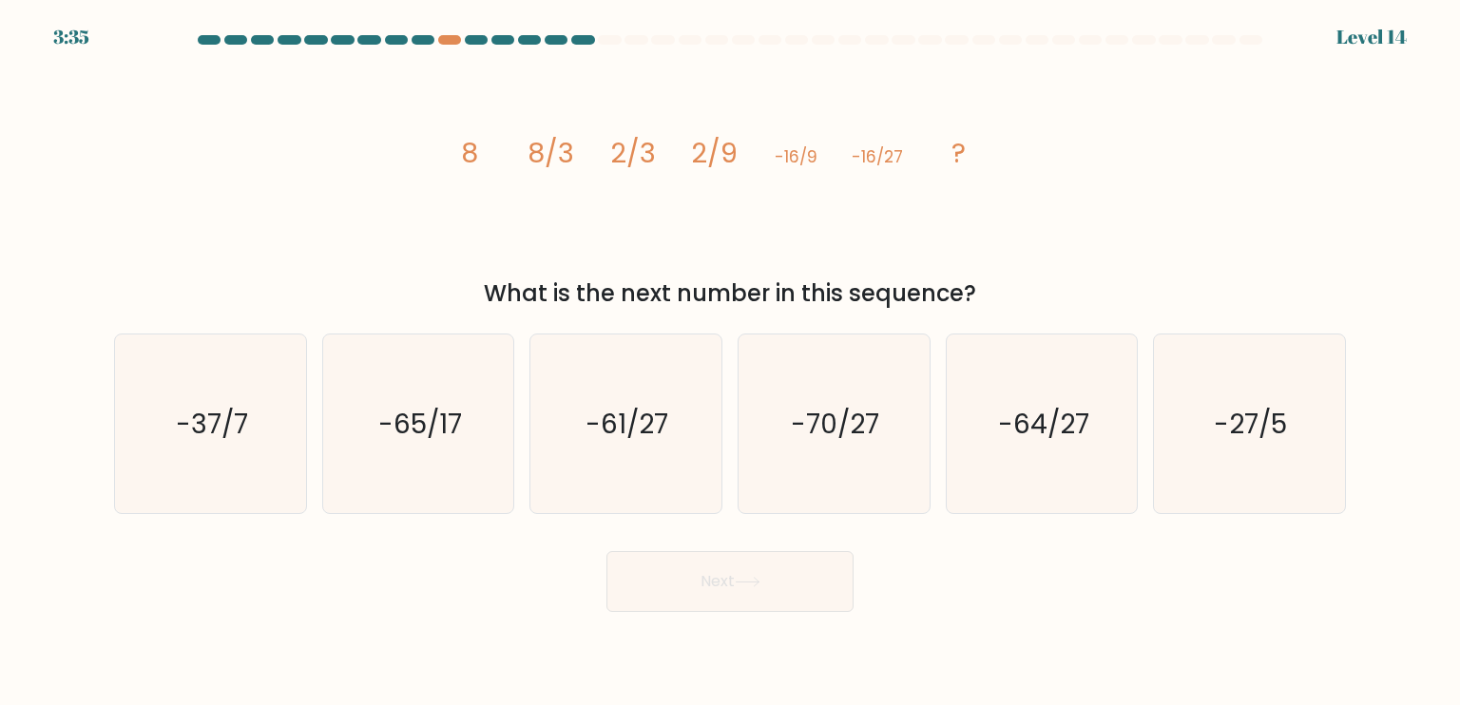
click at [731, 362] on input "e. -64/27" at bounding box center [730, 358] width 1 height 10
radio input "true"
click at [817, 591] on button "Next" at bounding box center [729, 581] width 247 height 61
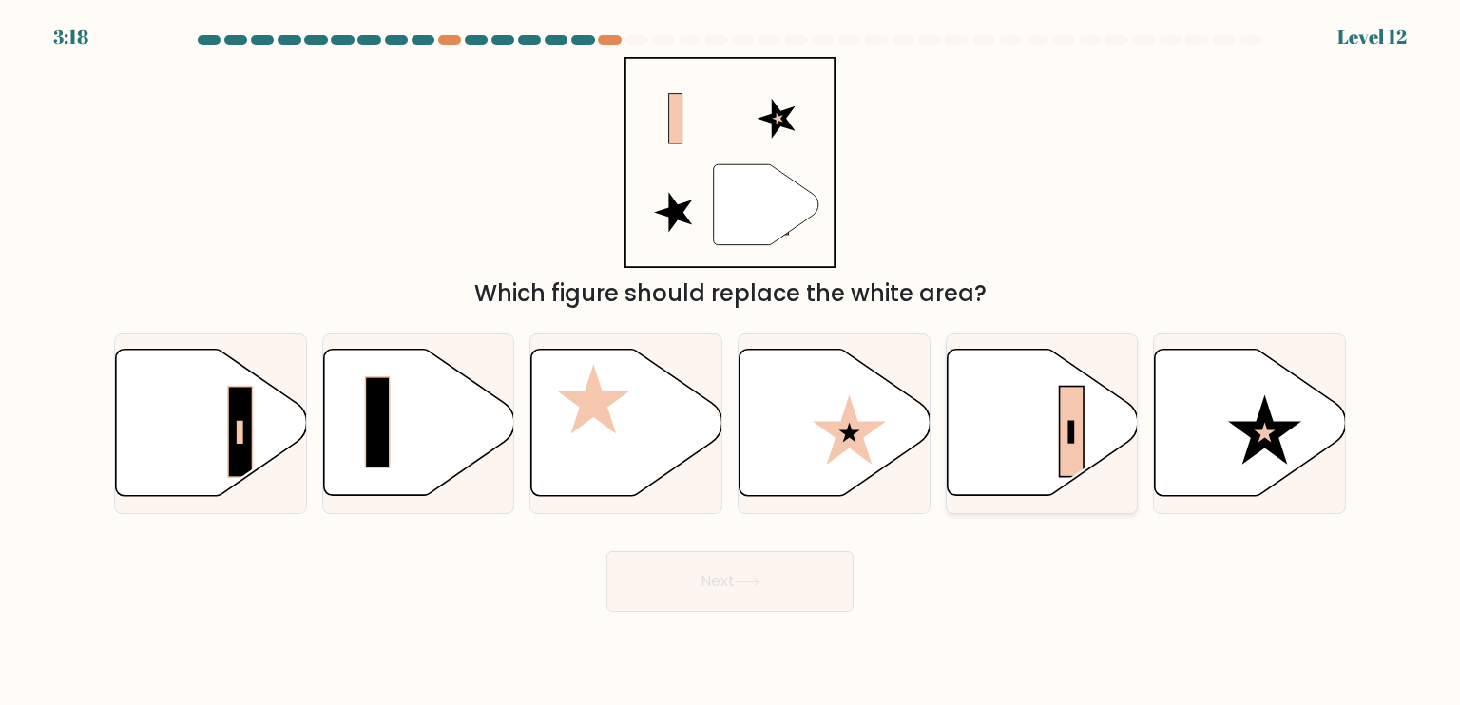
click at [989, 448] on icon at bounding box center [1042, 423] width 191 height 146
click at [731, 362] on input "e." at bounding box center [730, 358] width 1 height 10
radio input "true"
click at [783, 588] on button "Next" at bounding box center [729, 581] width 247 height 61
click at [784, 581] on button "Next" at bounding box center [729, 581] width 247 height 61
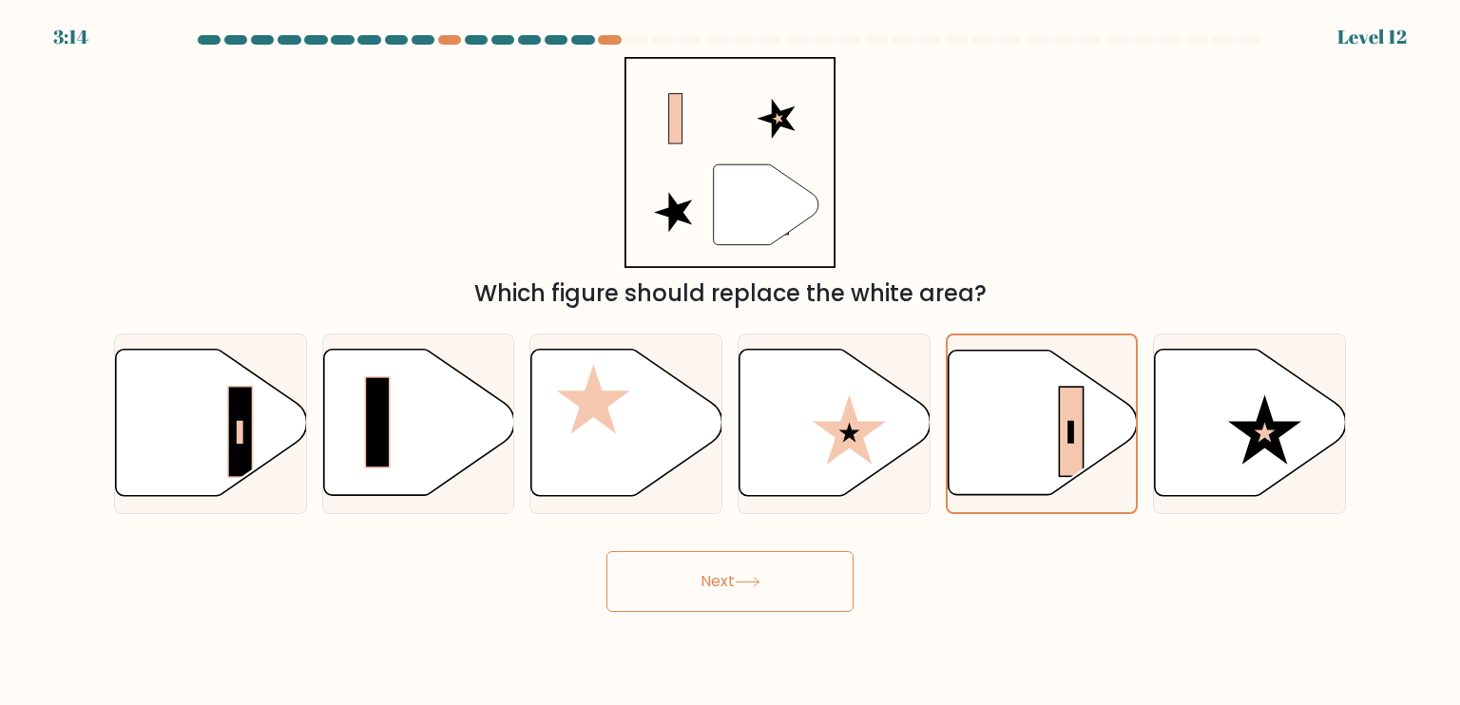
click at [784, 581] on button "Next" at bounding box center [729, 581] width 247 height 61
drag, startPoint x: 784, startPoint y: 581, endPoint x: 750, endPoint y: 579, distance: 34.3
click at [750, 579] on icon at bounding box center [748, 582] width 26 height 10
click at [1043, 430] on icon at bounding box center [1042, 423] width 191 height 146
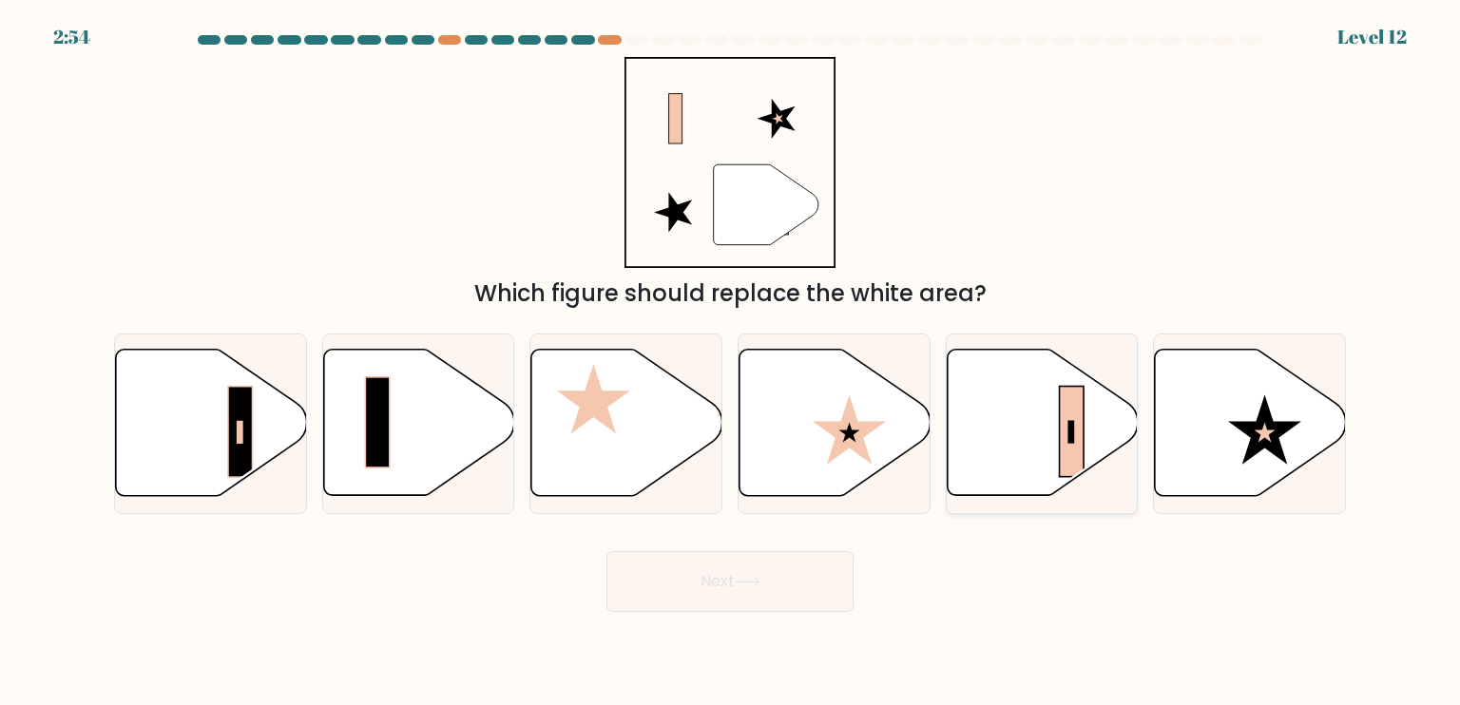
click at [731, 362] on input "e." at bounding box center [730, 358] width 1 height 10
radio input "true"
click at [787, 551] on button "Next" at bounding box center [729, 581] width 247 height 61
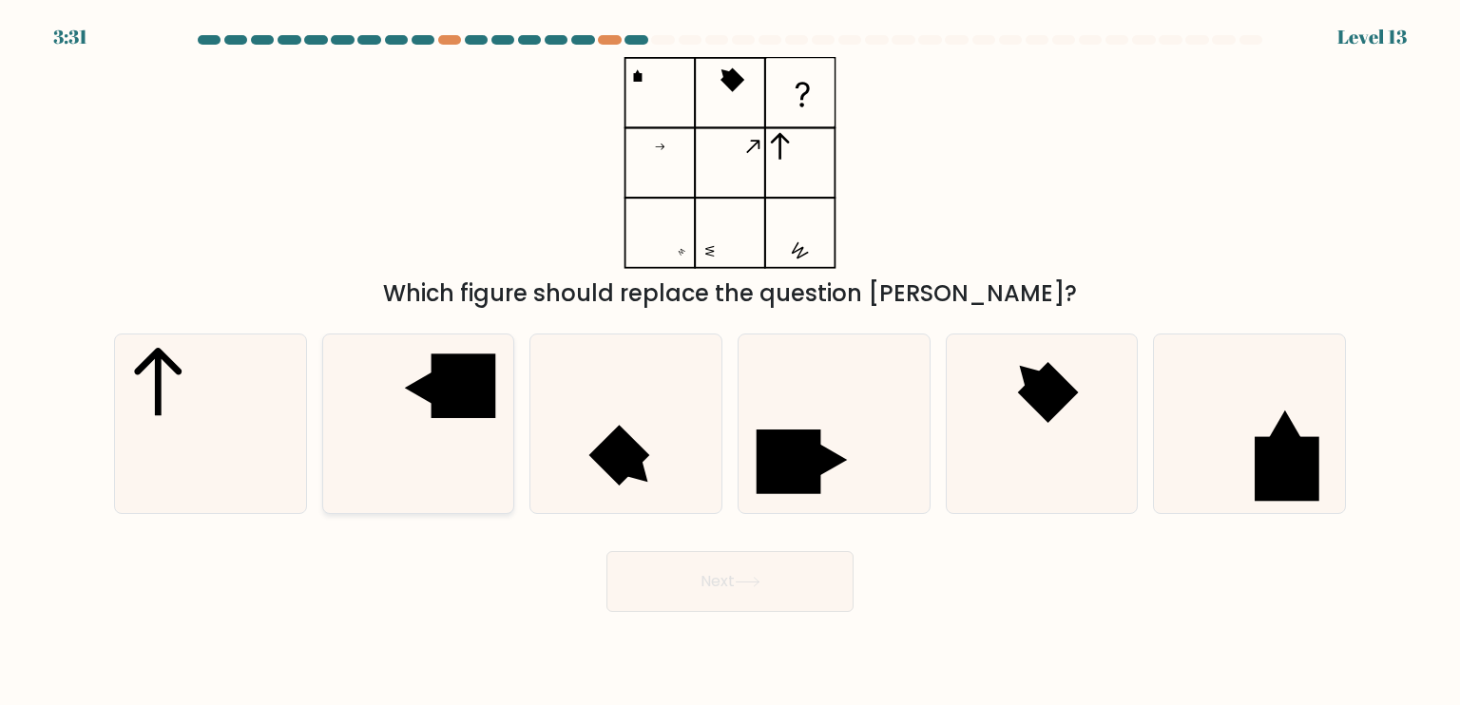
click at [463, 431] on icon at bounding box center [418, 424] width 179 height 179
click at [730, 362] on input "b." at bounding box center [730, 358] width 1 height 10
radio input "true"
click at [822, 485] on icon at bounding box center [833, 424] width 179 height 179
click at [731, 362] on input "d." at bounding box center [730, 358] width 1 height 10
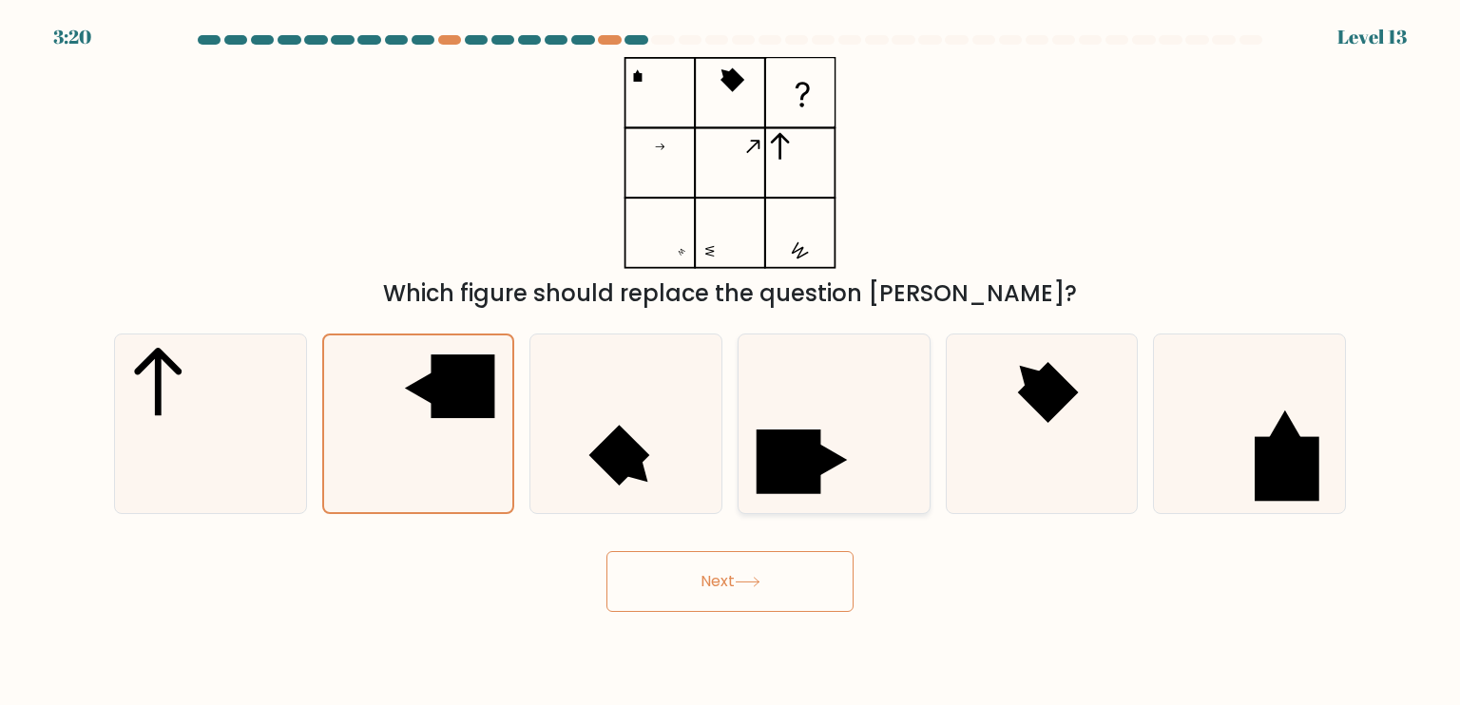
radio input "true"
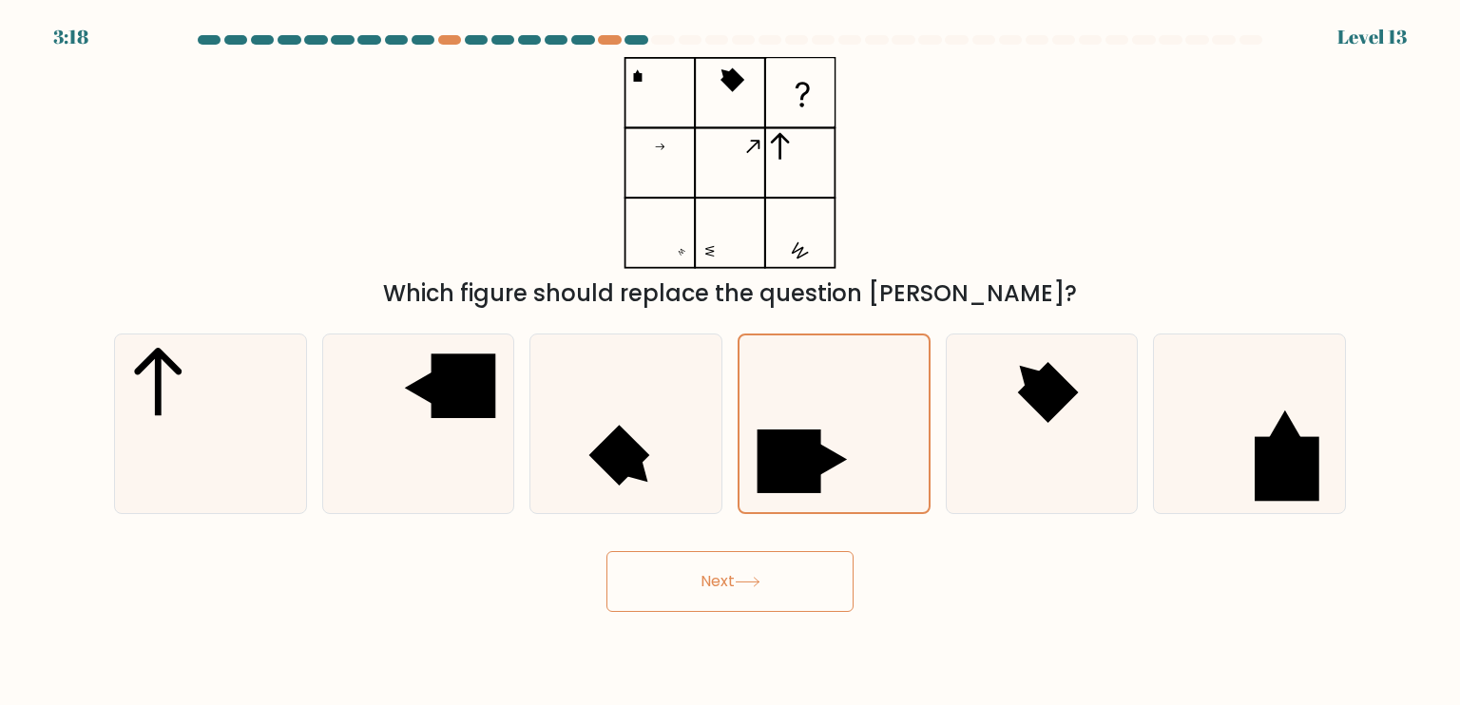
click at [750, 585] on icon at bounding box center [748, 582] width 26 height 10
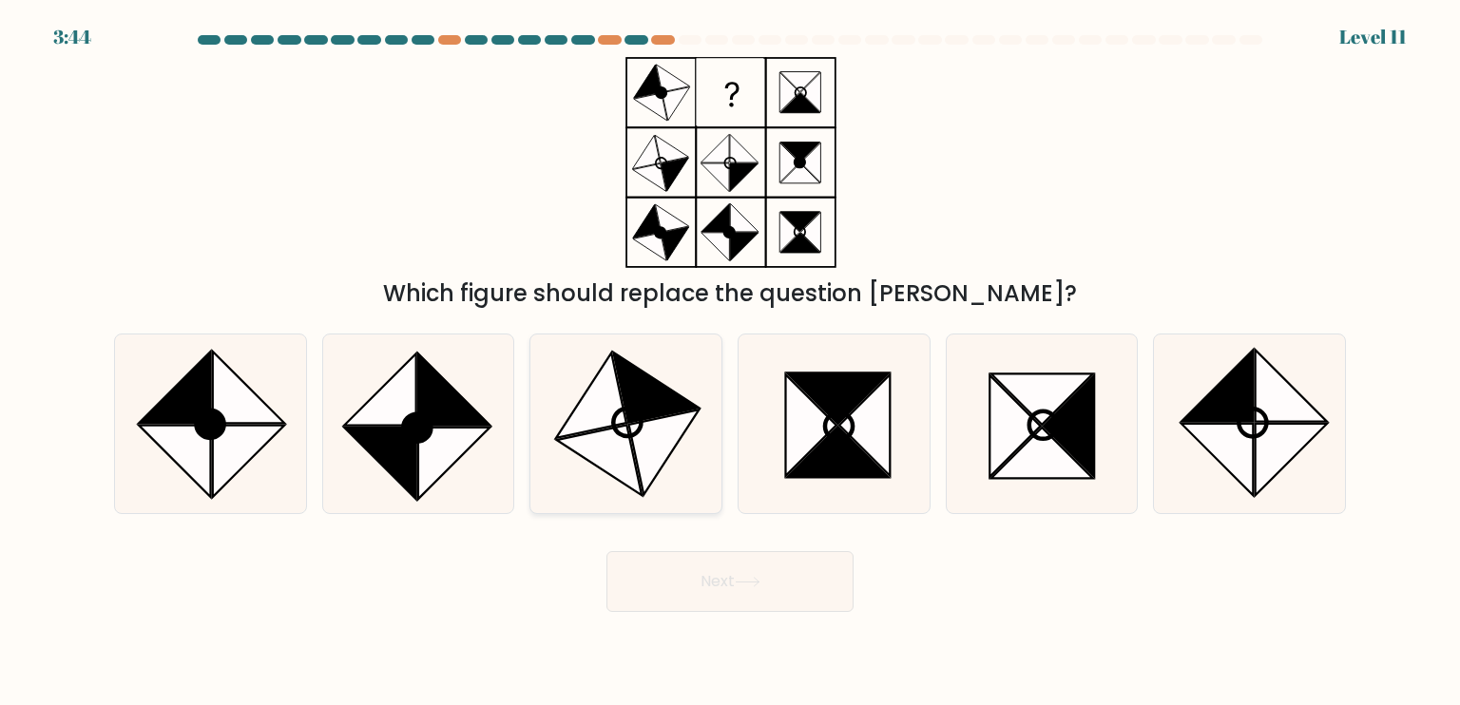
click at [656, 438] on icon at bounding box center [664, 453] width 70 height 86
click at [730, 362] on input "c." at bounding box center [730, 358] width 1 height 10
radio input "true"
click at [260, 420] on icon at bounding box center [249, 387] width 72 height 72
click at [730, 362] on input "a." at bounding box center [730, 358] width 1 height 10
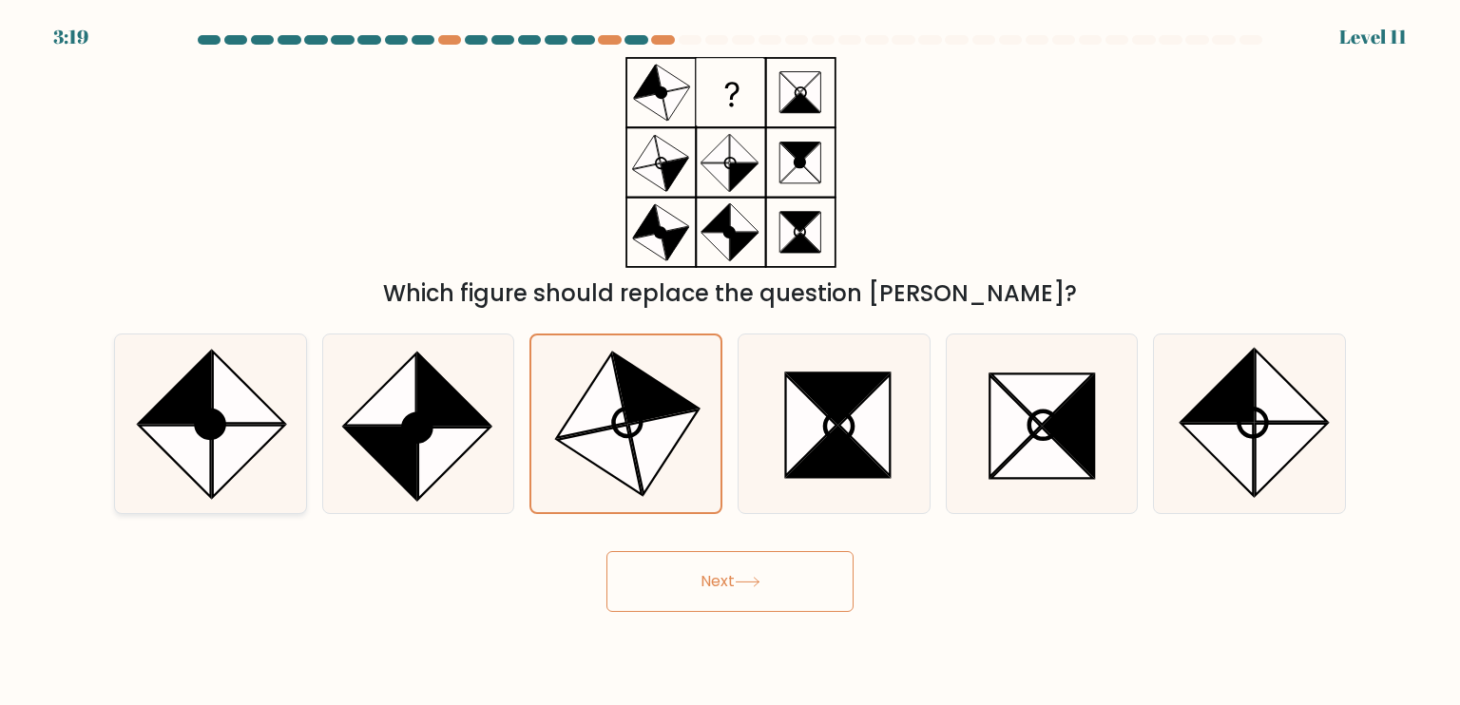
radio input "true"
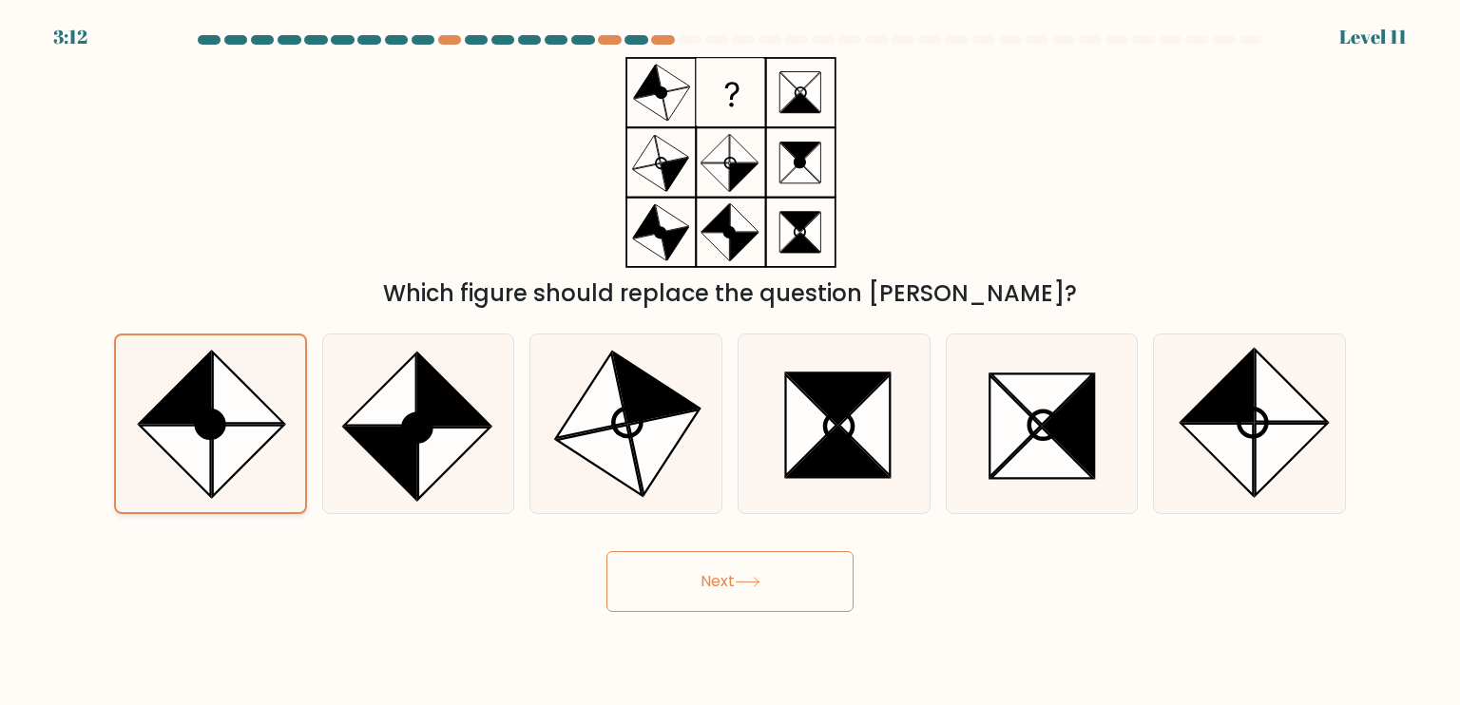
click at [302, 473] on div at bounding box center [210, 424] width 193 height 181
click at [730, 362] on input "a." at bounding box center [730, 358] width 1 height 10
click at [719, 581] on button "Next" at bounding box center [729, 581] width 247 height 61
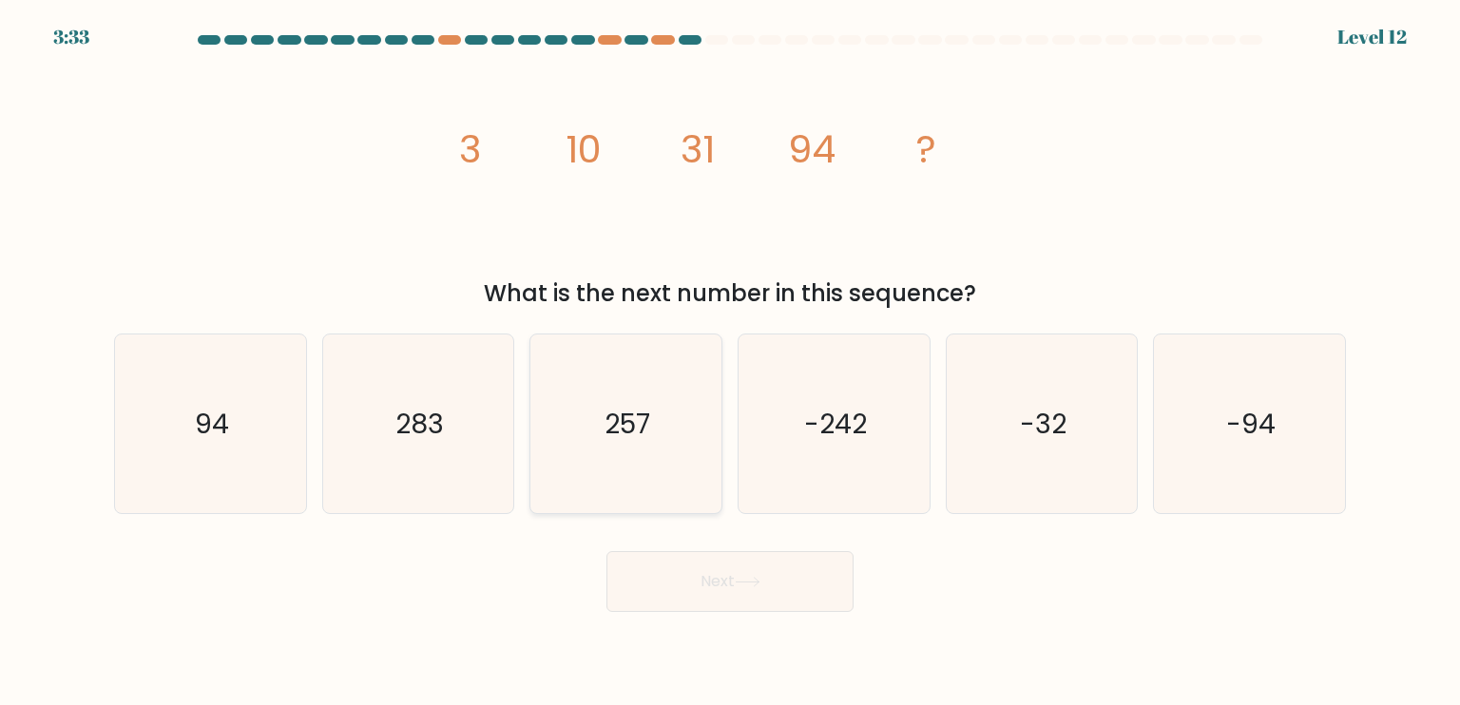
click at [655, 403] on icon "257" at bounding box center [625, 424] width 179 height 179
click at [730, 362] on input "c. 257" at bounding box center [730, 358] width 1 height 10
radio input "true"
click at [752, 579] on icon at bounding box center [748, 582] width 26 height 10
